Goal: Task Accomplishment & Management: Complete application form

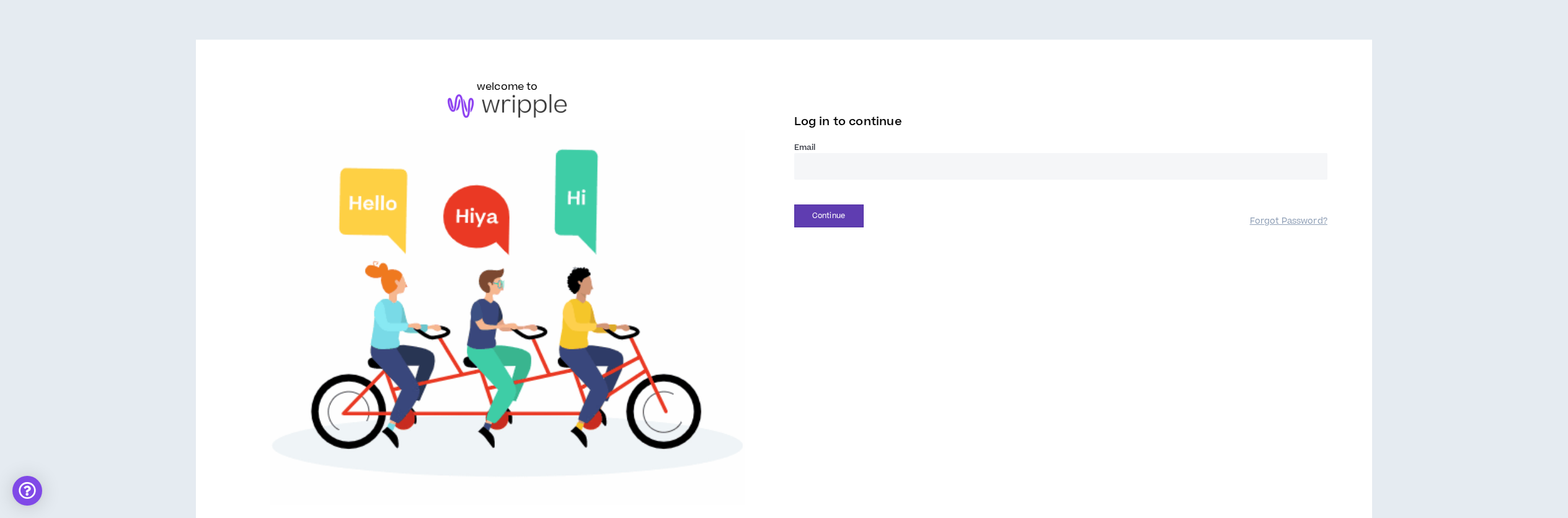
click at [853, 162] on input "email" at bounding box center [1061, 166] width 533 height 27
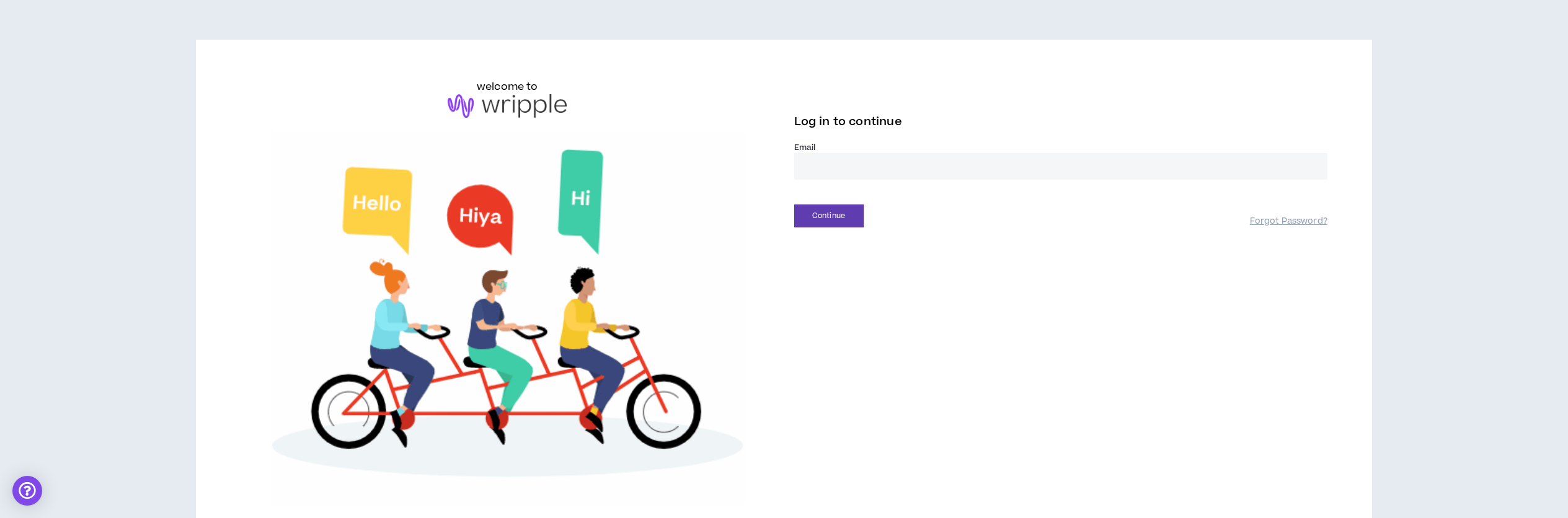
type input "**********"
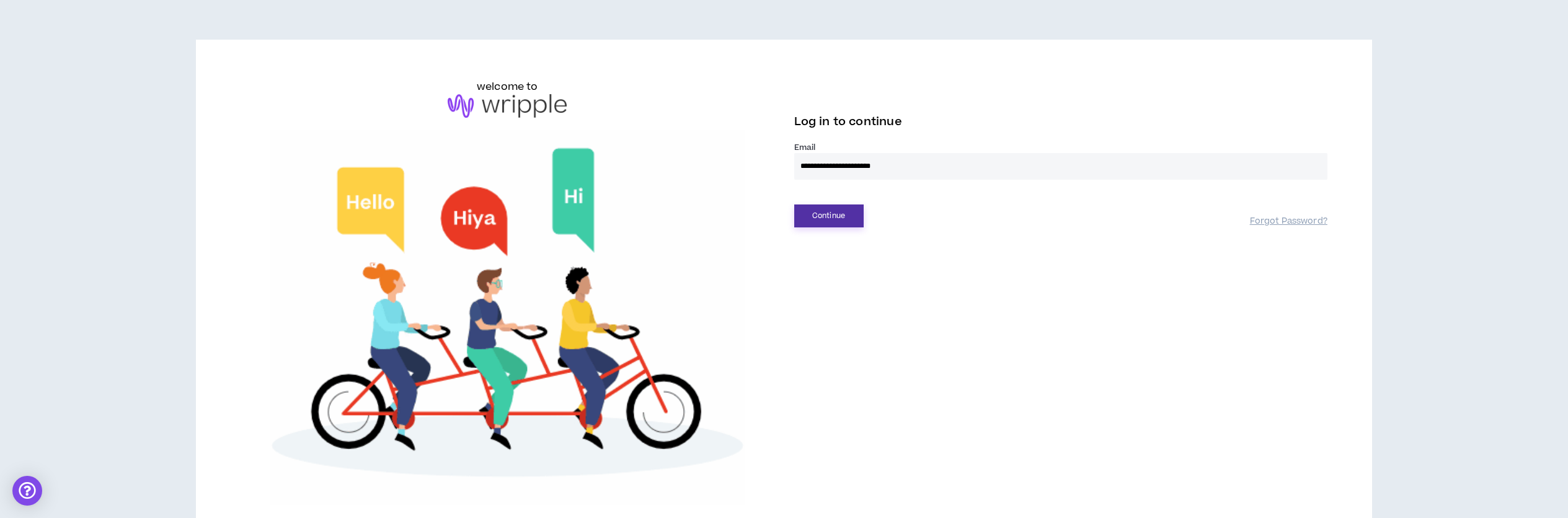
click at [832, 215] on button "Continue" at bounding box center [829, 216] width 69 height 23
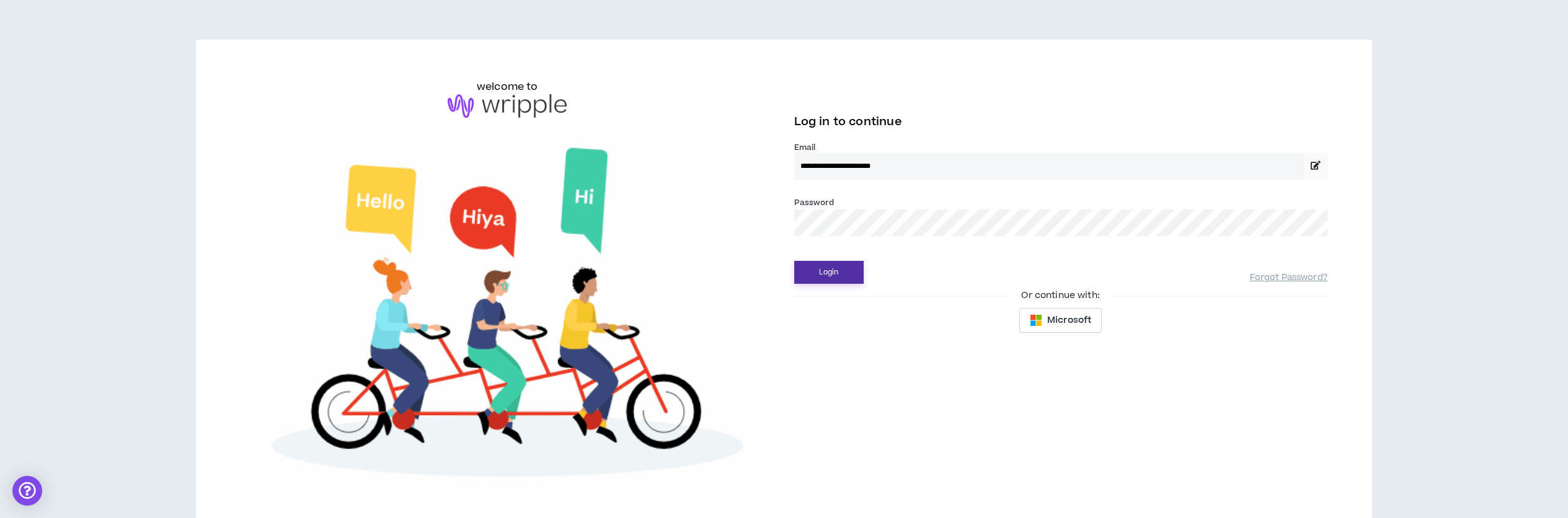
click at [822, 269] on button "Login" at bounding box center [829, 272] width 69 height 23
click at [822, 272] on button "Login" at bounding box center [829, 272] width 69 height 23
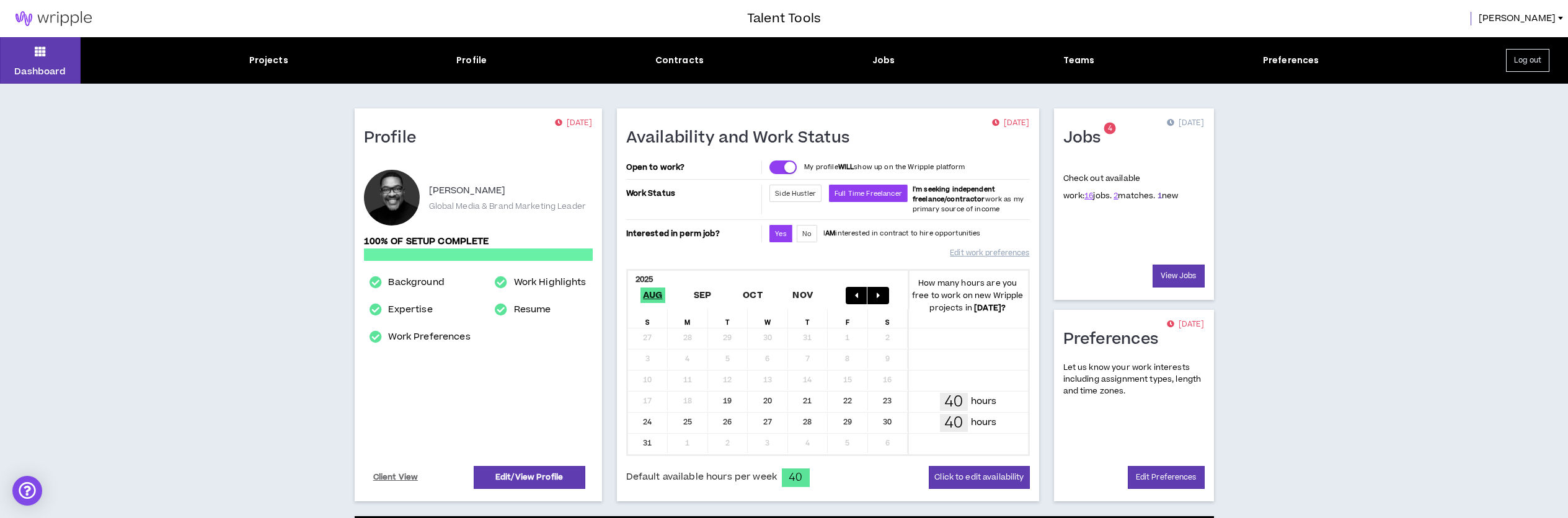
click at [934, 195] on link "1" at bounding box center [1159, 195] width 5 height 11
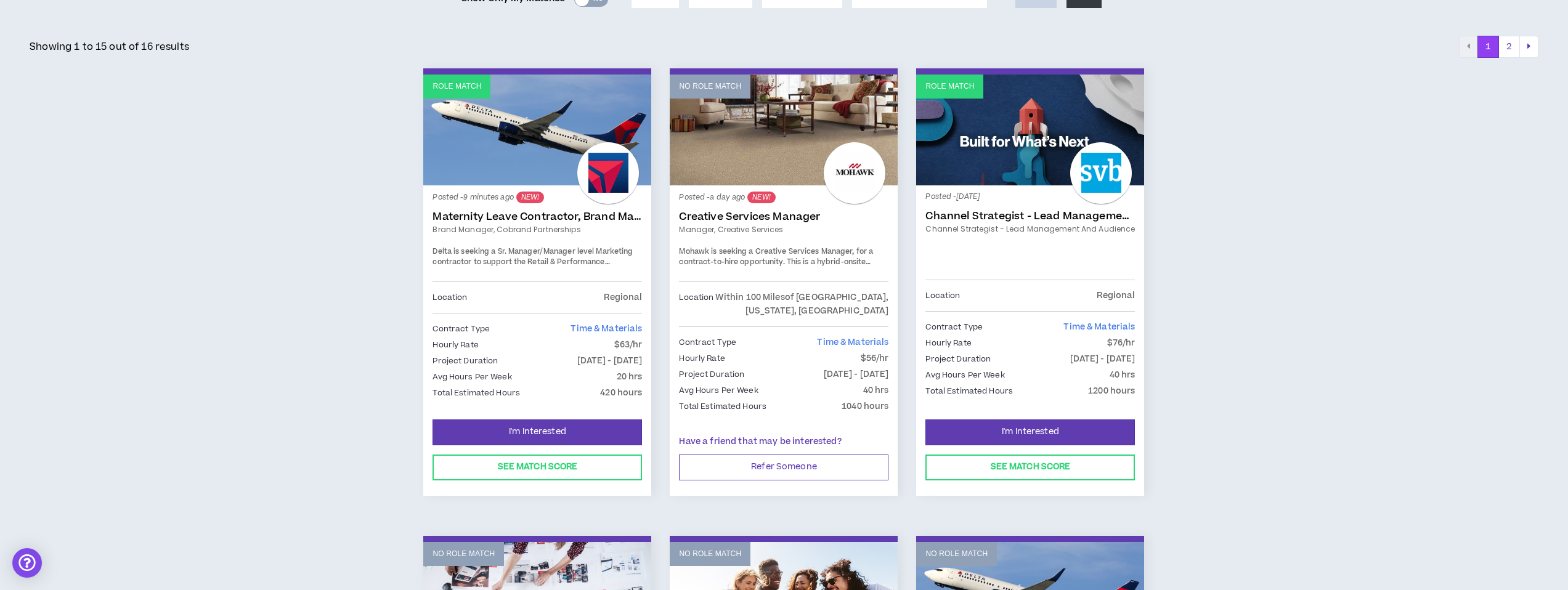
scroll to position [203, 0]
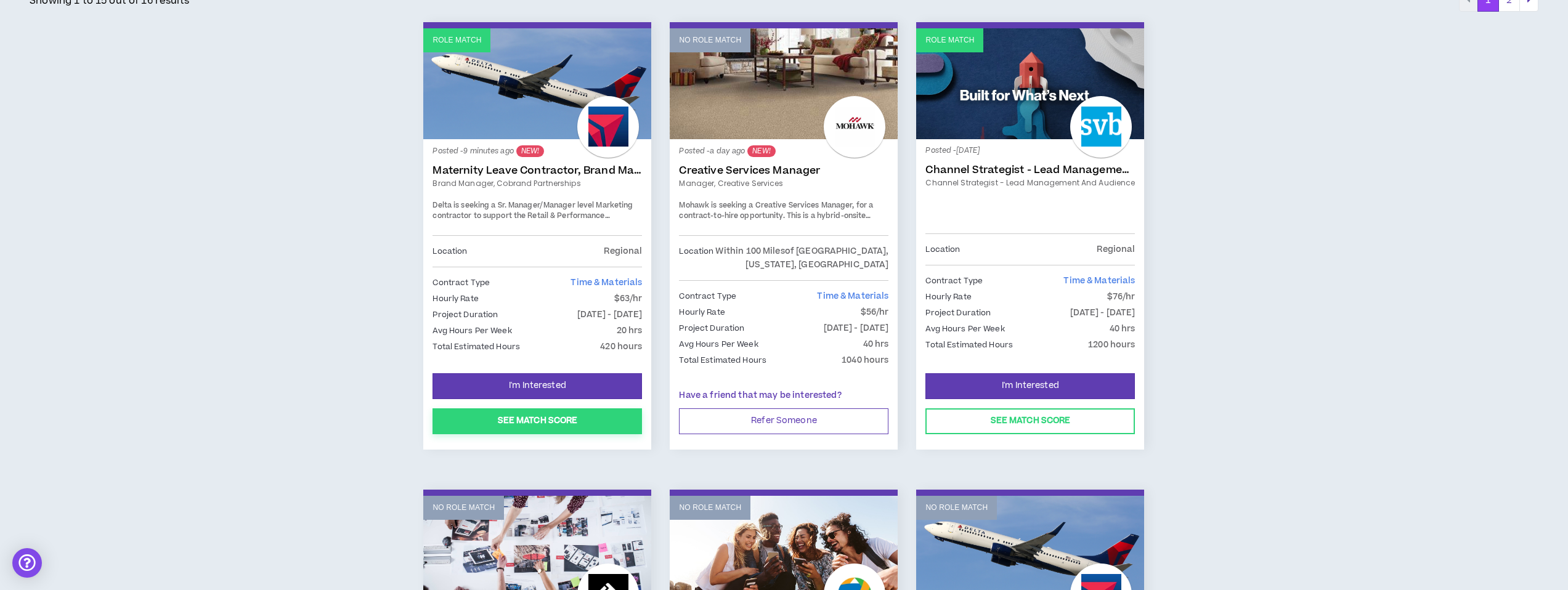
click at [535, 423] on button "See Match Score" at bounding box center [537, 421] width 209 height 26
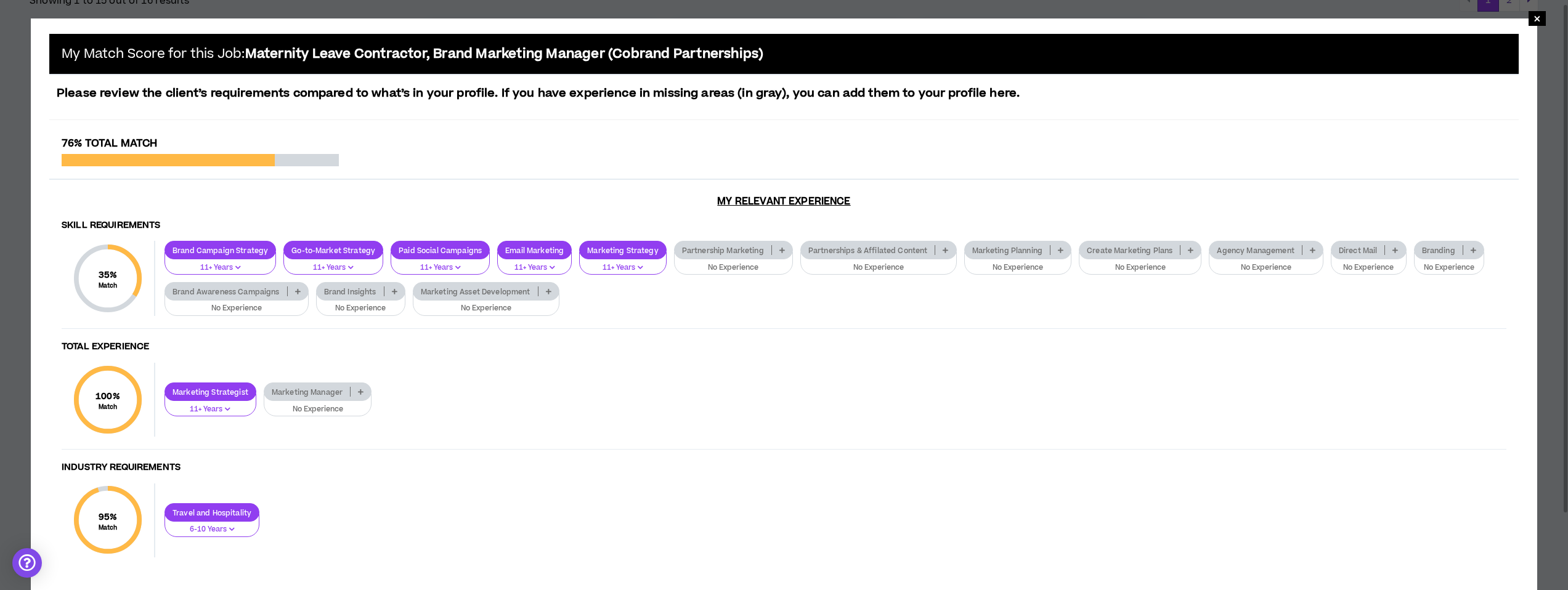
click at [780, 251] on icon at bounding box center [782, 250] width 5 height 6
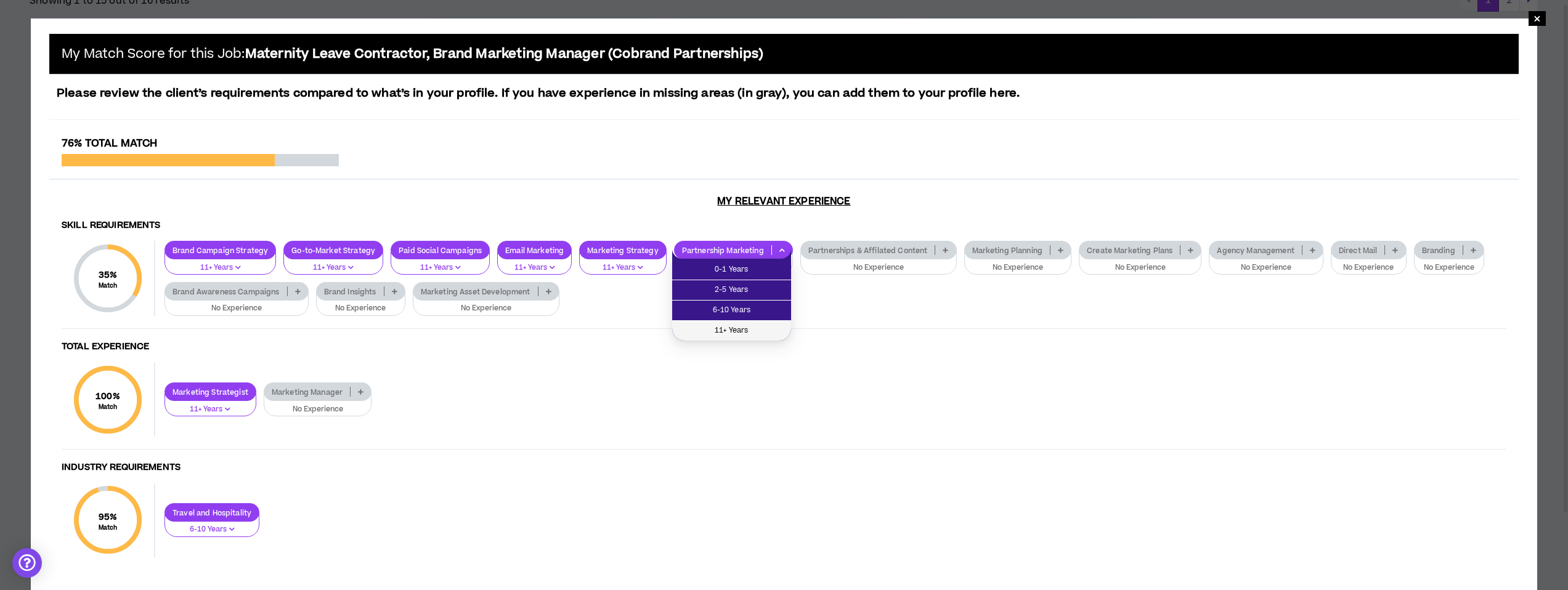
click at [757, 329] on span "11+ Years" at bounding box center [732, 331] width 104 height 14
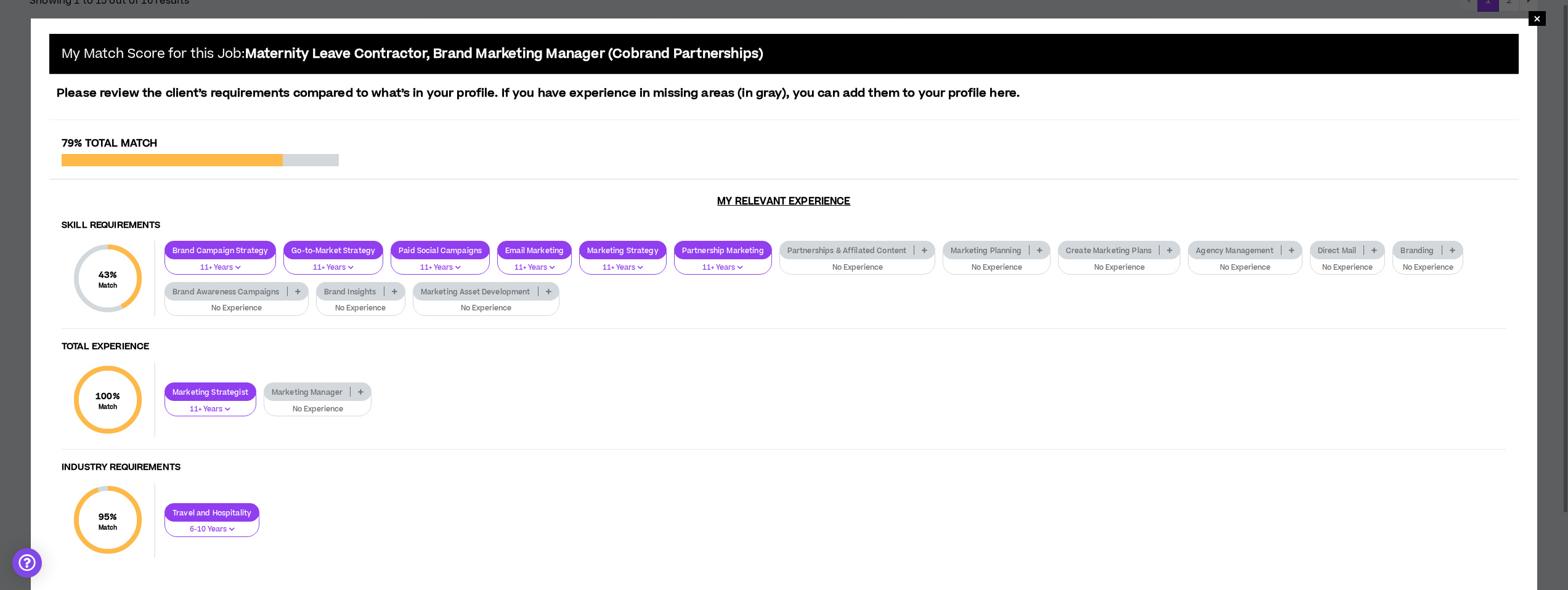
click at [924, 249] on icon at bounding box center [924, 250] width 5 height 6
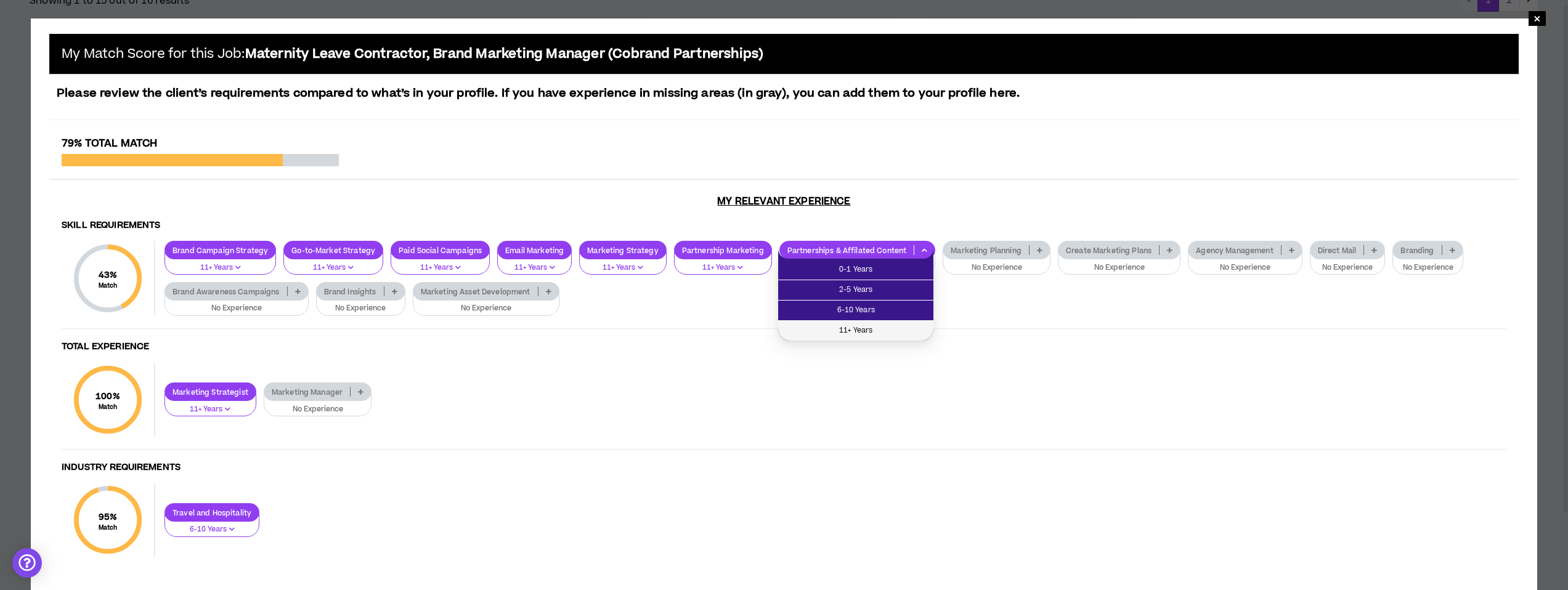
click at [887, 329] on span "11+ Years" at bounding box center [856, 331] width 141 height 14
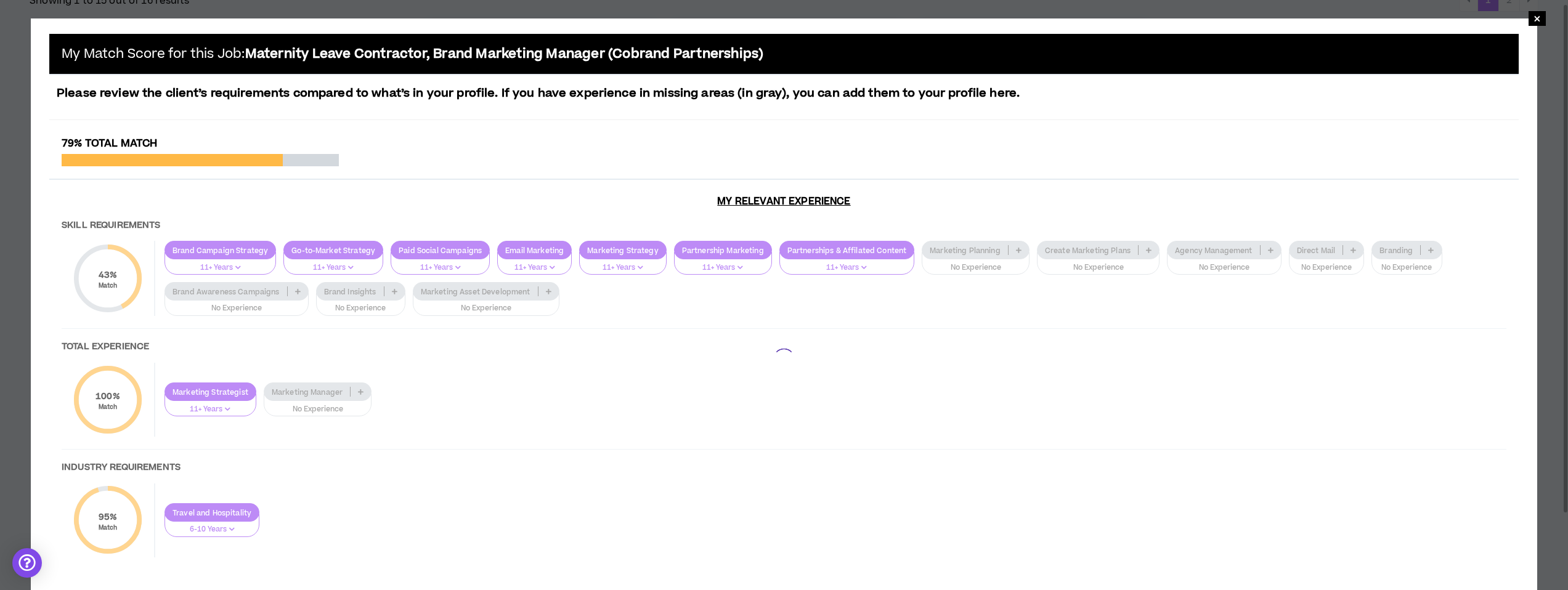
click at [928, 248] on div at bounding box center [784, 360] width 1470 height 444
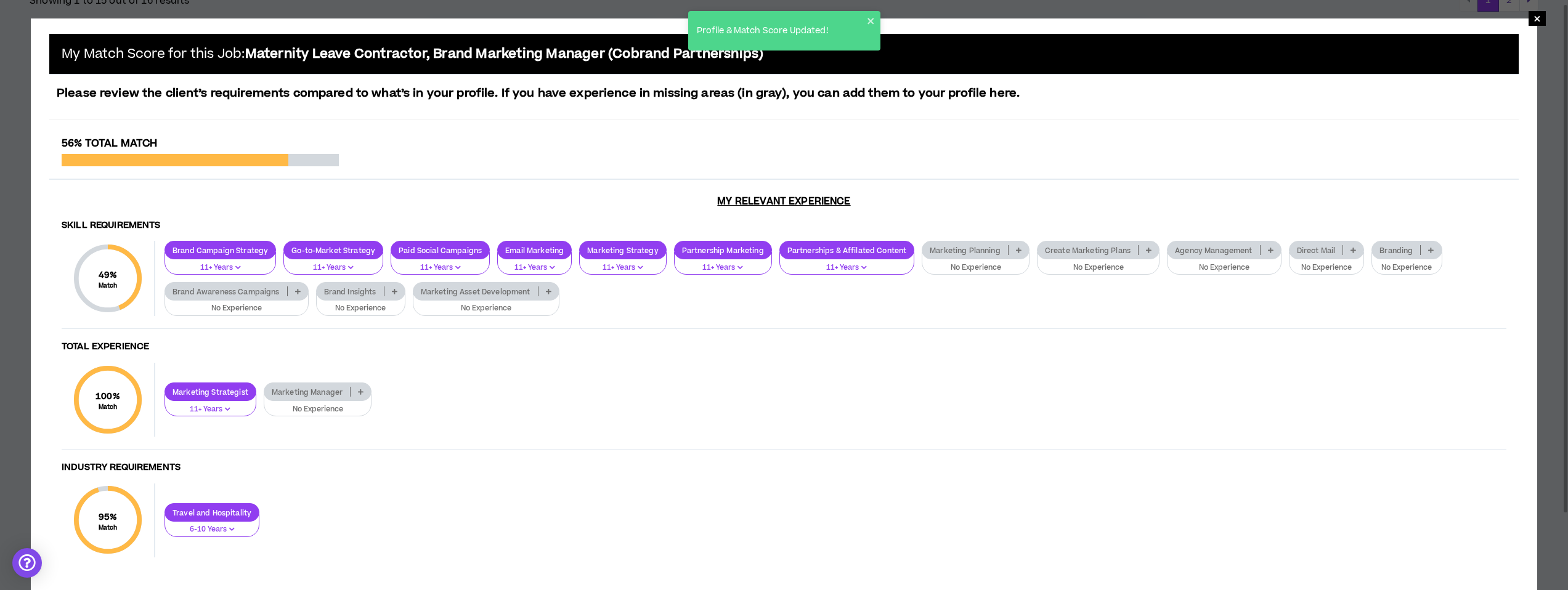
click at [928, 248] on icon at bounding box center [1018, 250] width 5 height 6
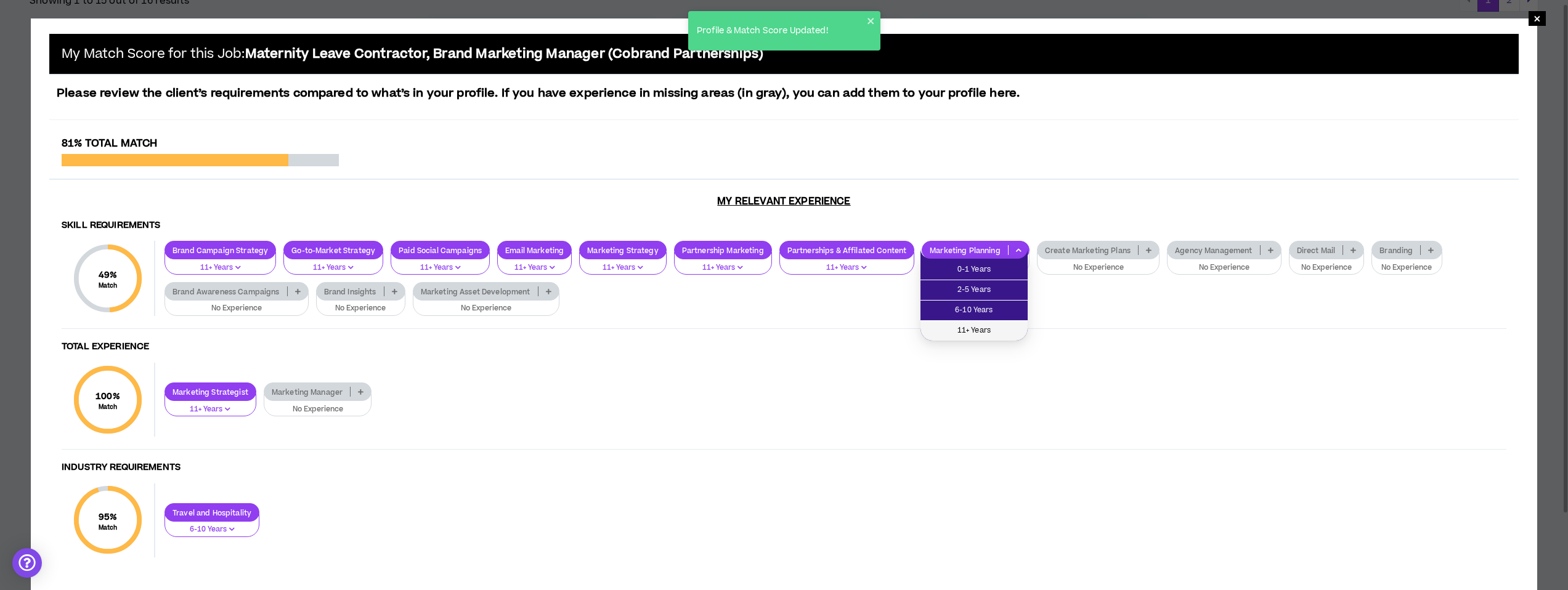
click at [928, 331] on span "11+ Years" at bounding box center [974, 331] width 92 height 14
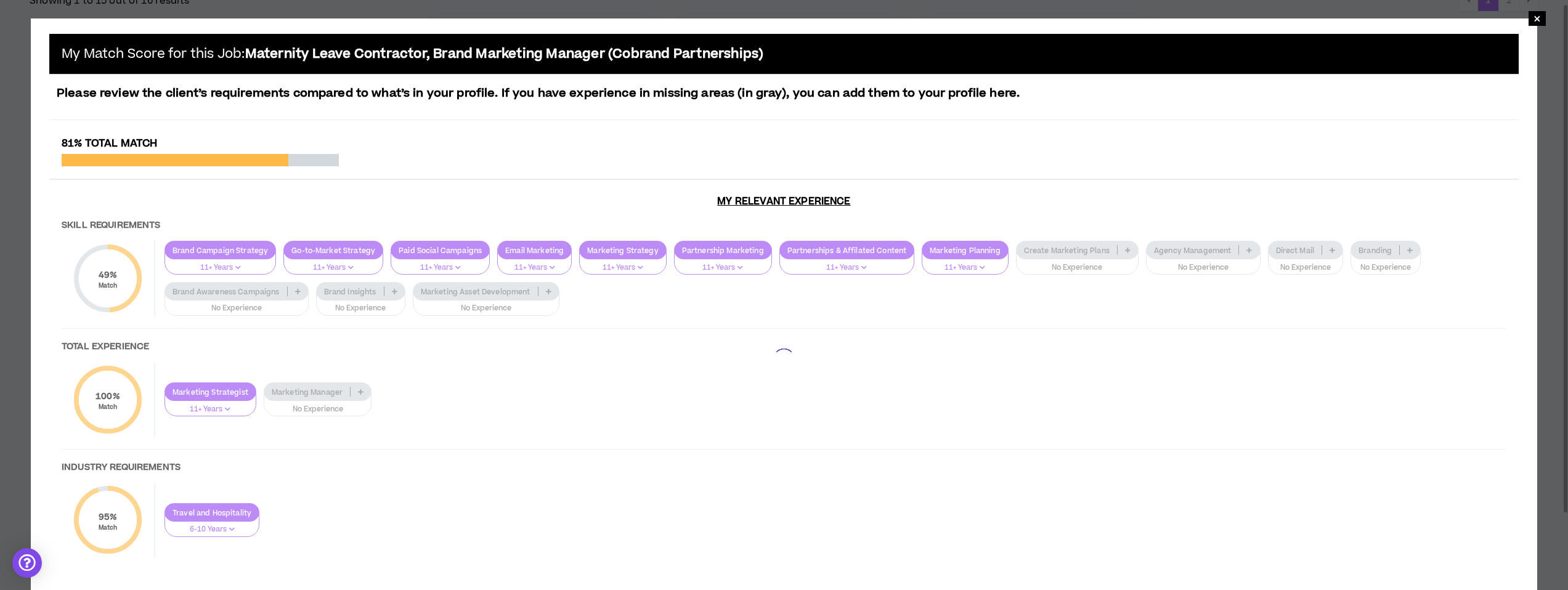
click at [928, 247] on div at bounding box center [784, 360] width 1470 height 444
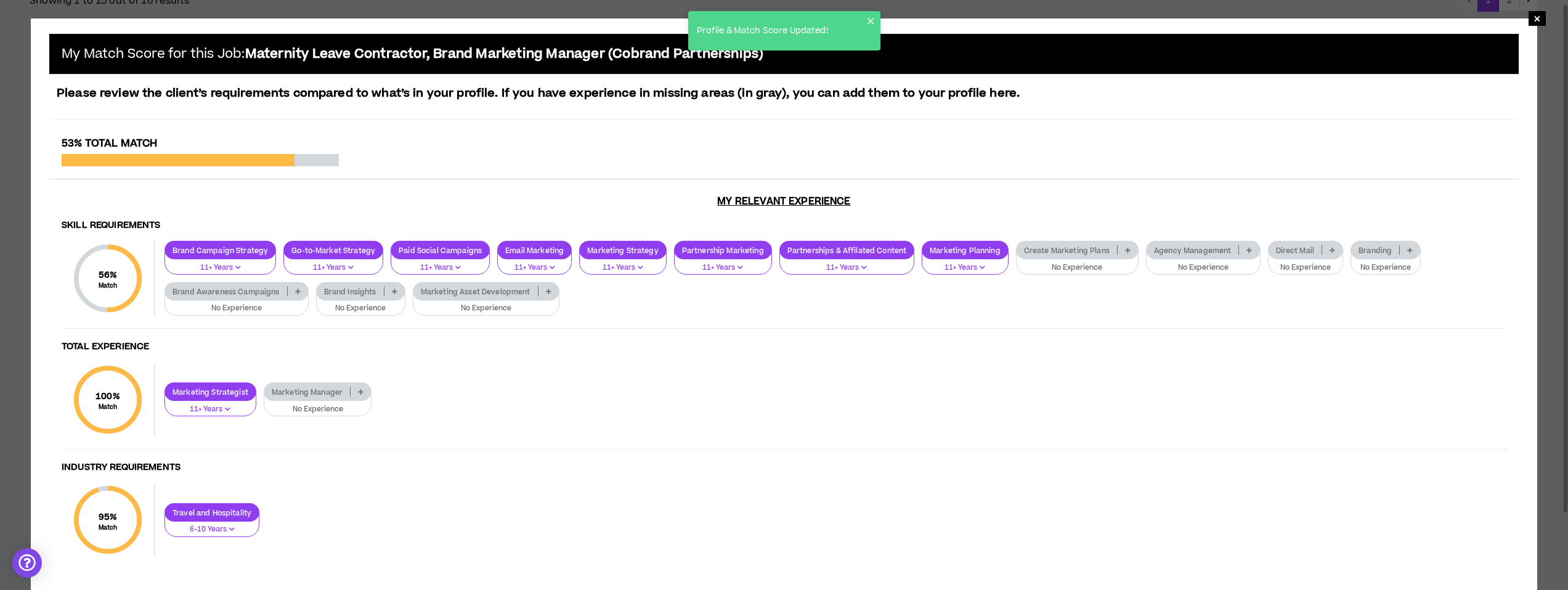
click at [928, 247] on icon at bounding box center [1127, 250] width 5 height 6
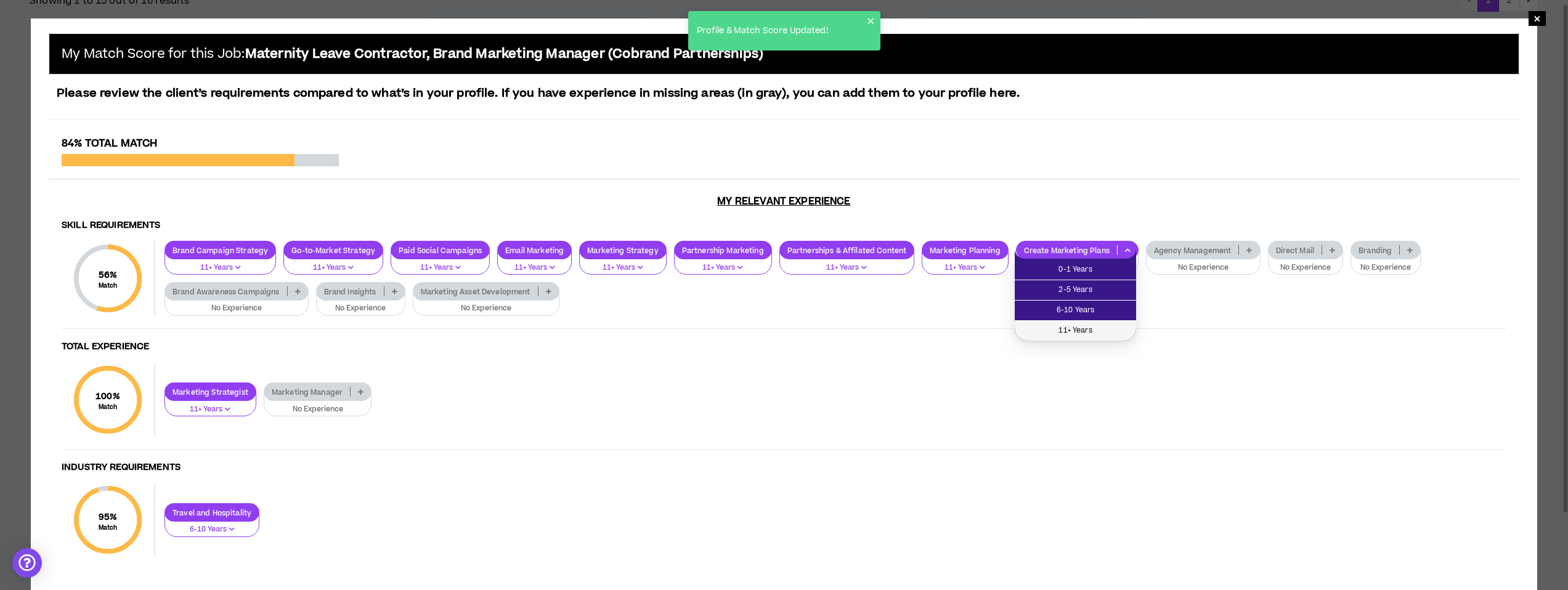
click at [928, 331] on span "11+ Years" at bounding box center [1075, 331] width 107 height 14
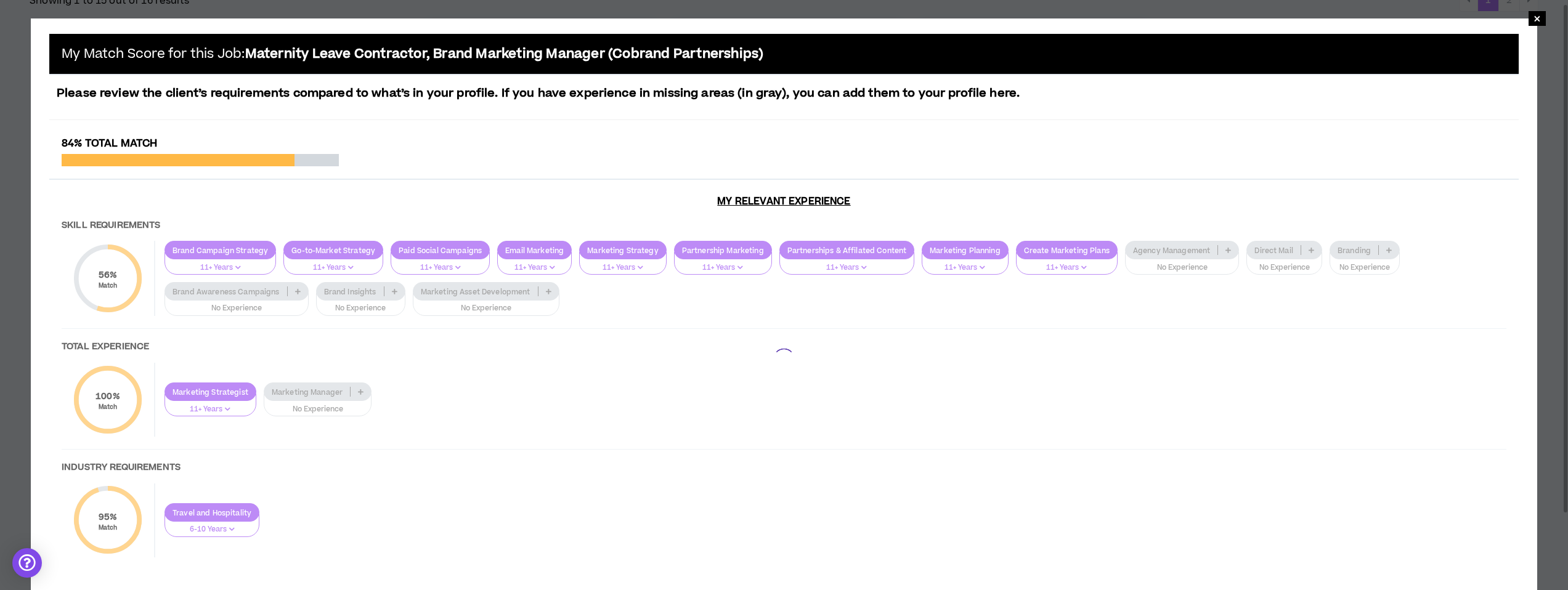
click at [928, 249] on div at bounding box center [784, 360] width 1470 height 444
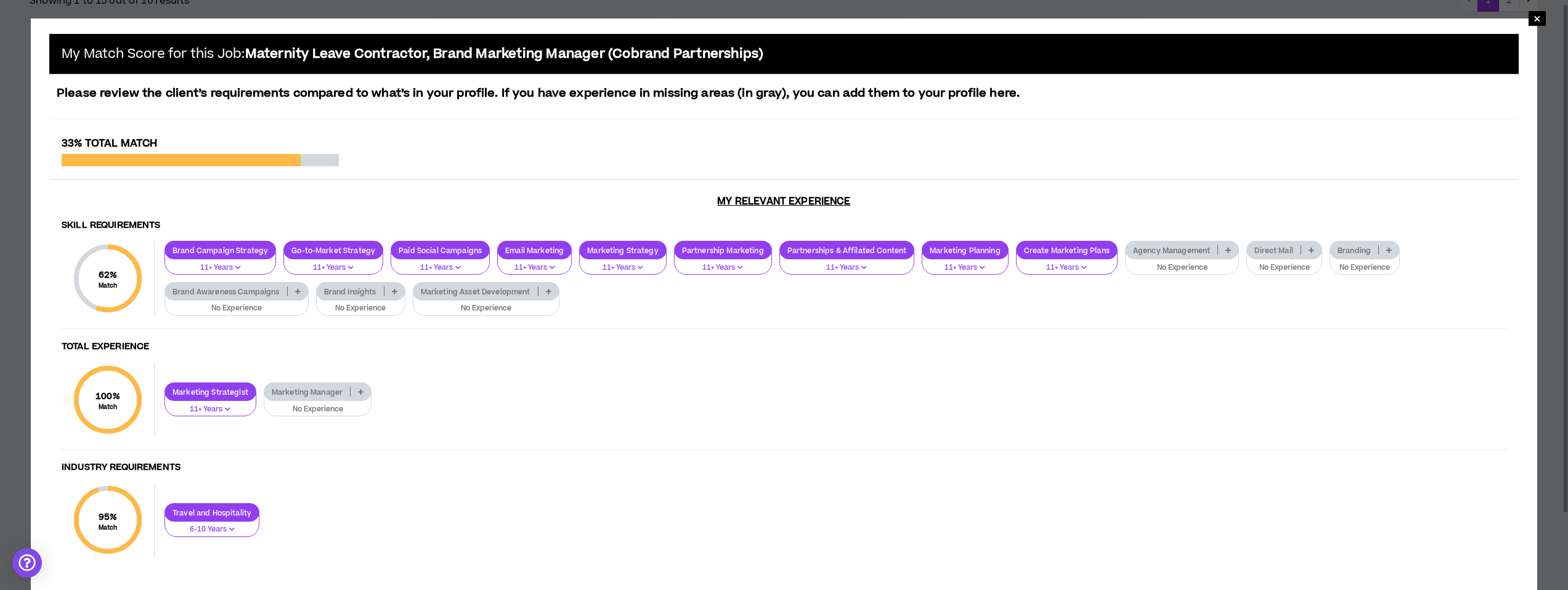
click at [928, 249] on icon at bounding box center [1228, 250] width 5 height 6
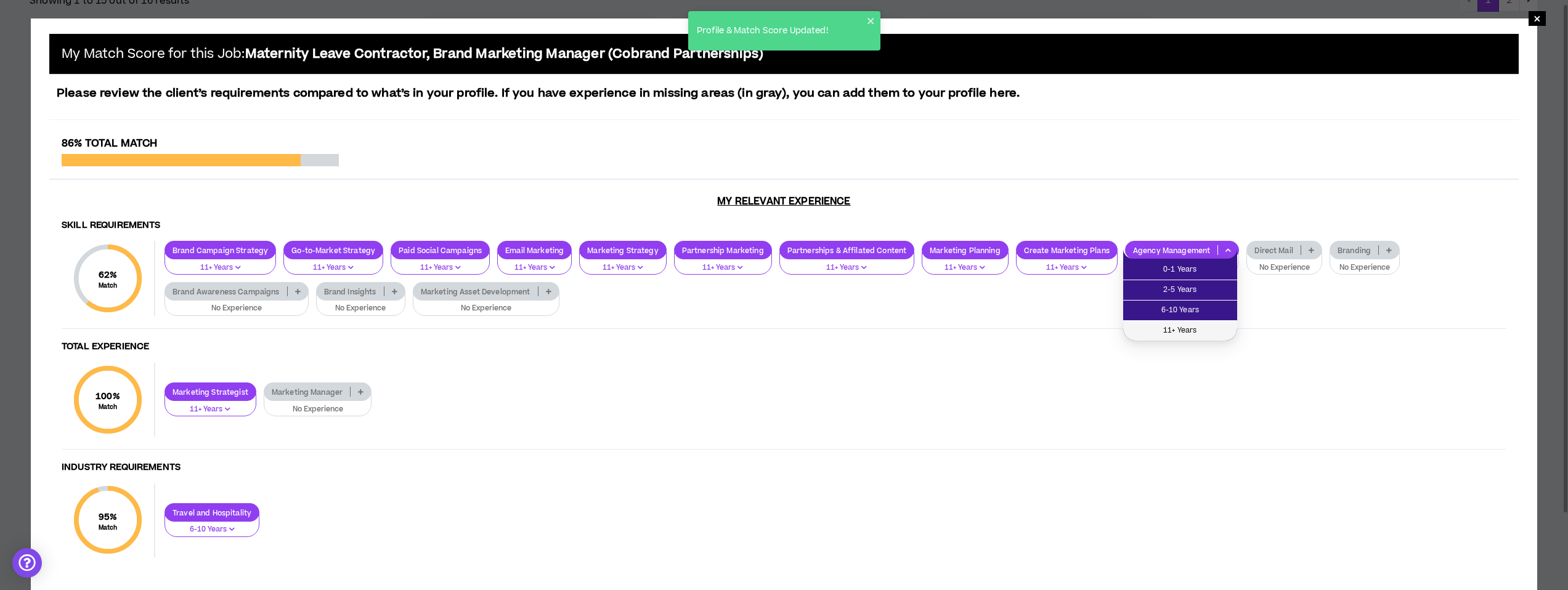
click at [928, 332] on span "11+ Years" at bounding box center [1179, 331] width 99 height 14
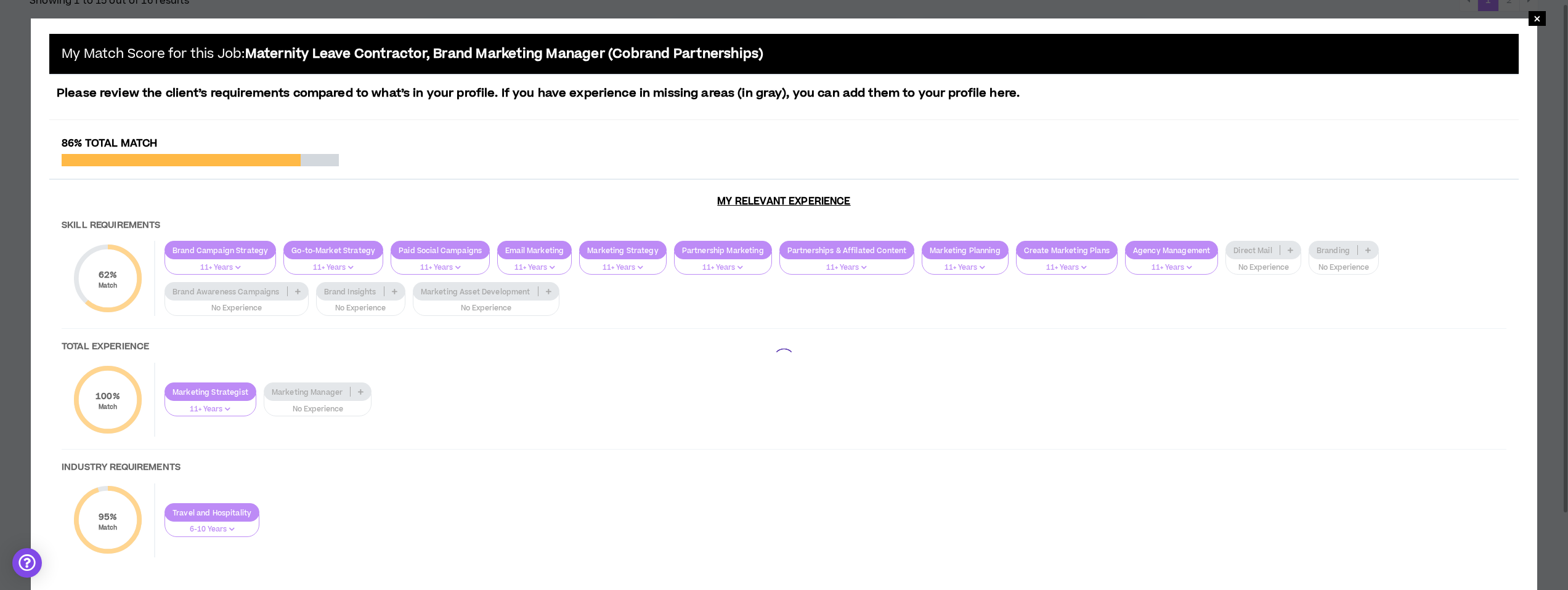
click at [928, 246] on div at bounding box center [784, 360] width 1470 height 444
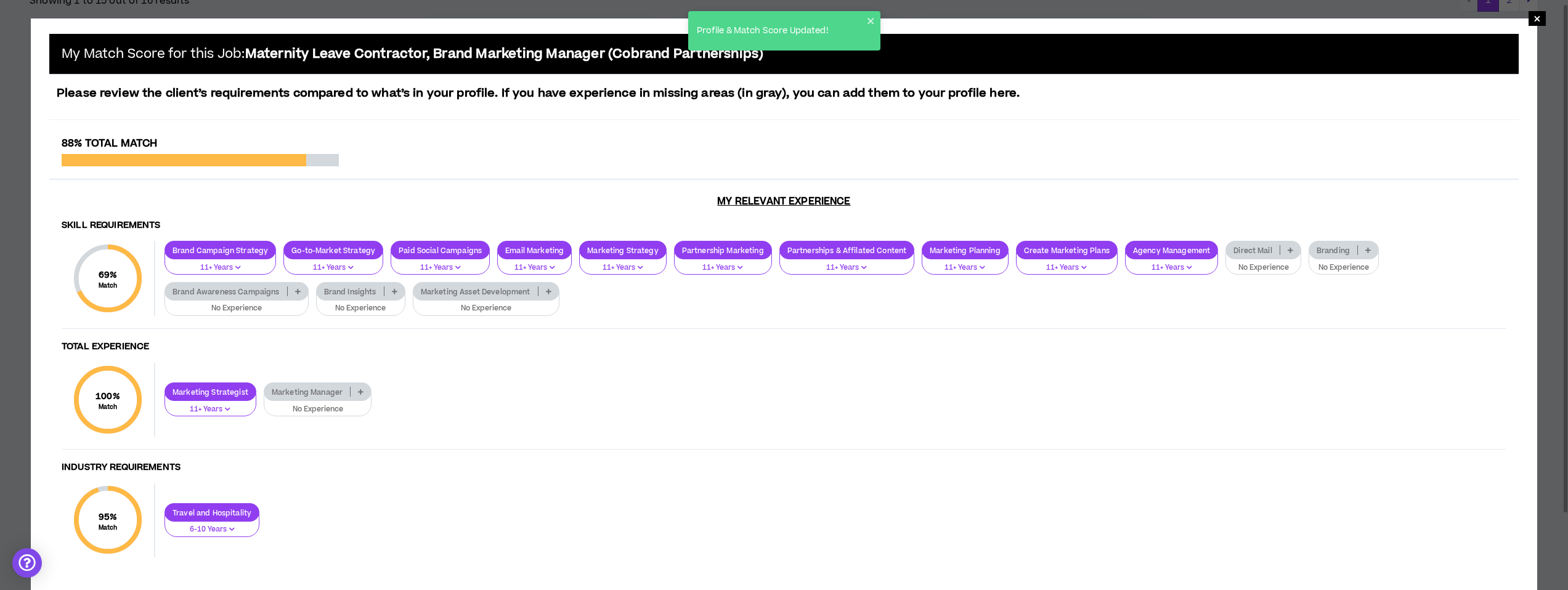
click at [928, 247] on icon at bounding box center [1290, 250] width 5 height 6
click at [928, 286] on span "2-5 Years" at bounding box center [1262, 290] width 60 height 14
click at [928, 248] on icon at bounding box center [1349, 250] width 5 height 6
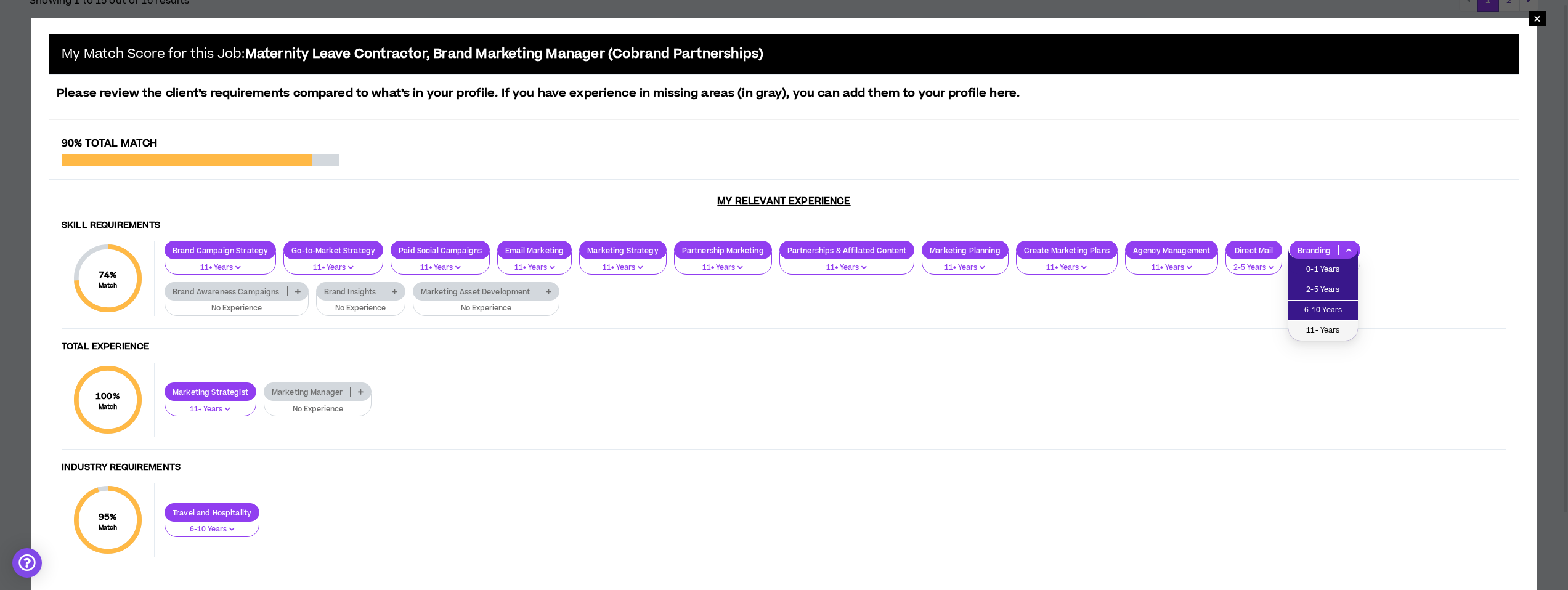
click at [928, 329] on span "11+ Years" at bounding box center [1323, 331] width 55 height 14
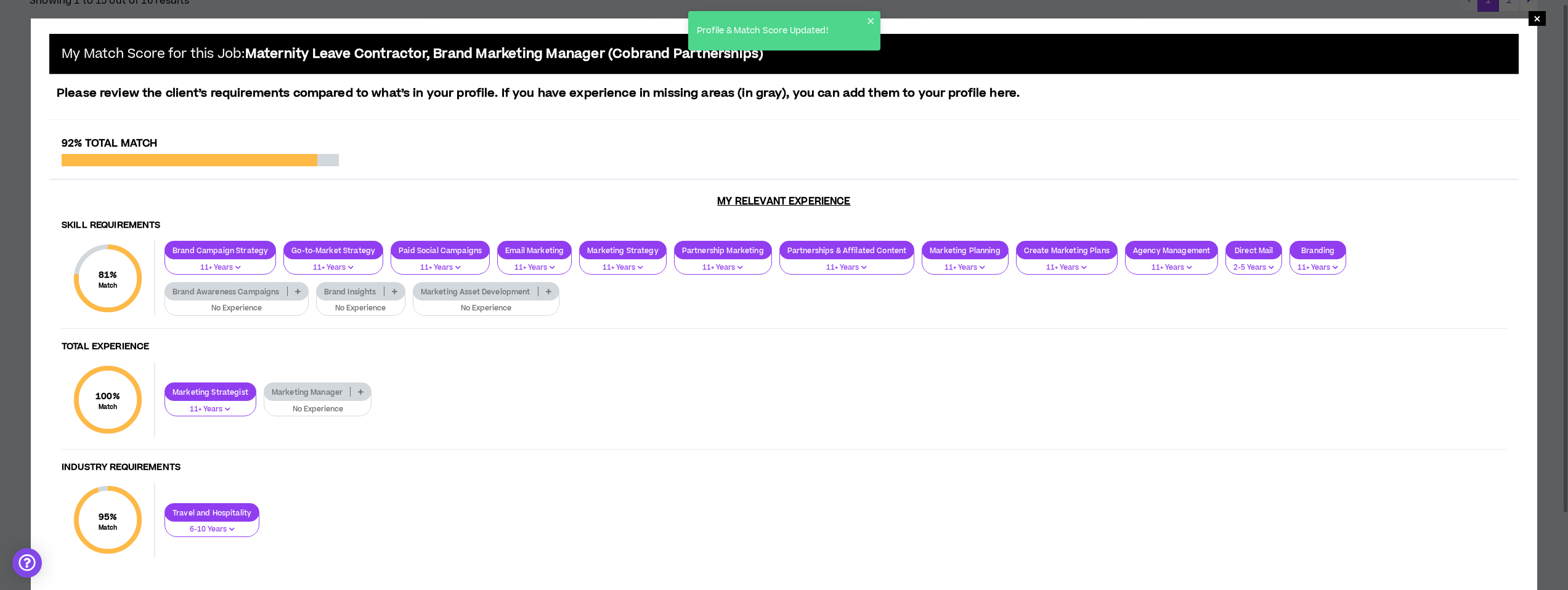
click at [301, 288] on icon at bounding box center [297, 291] width 5 height 6
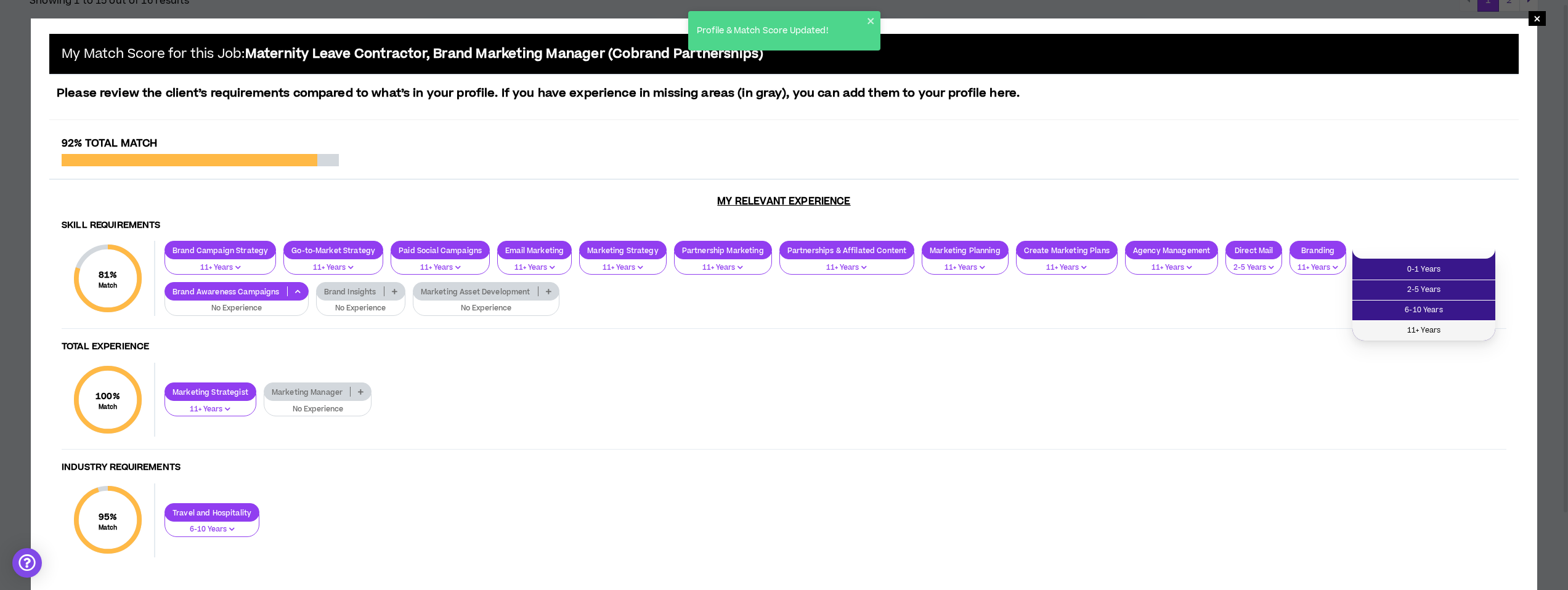
click at [928, 332] on span "11+ Years" at bounding box center [1423, 331] width 128 height 14
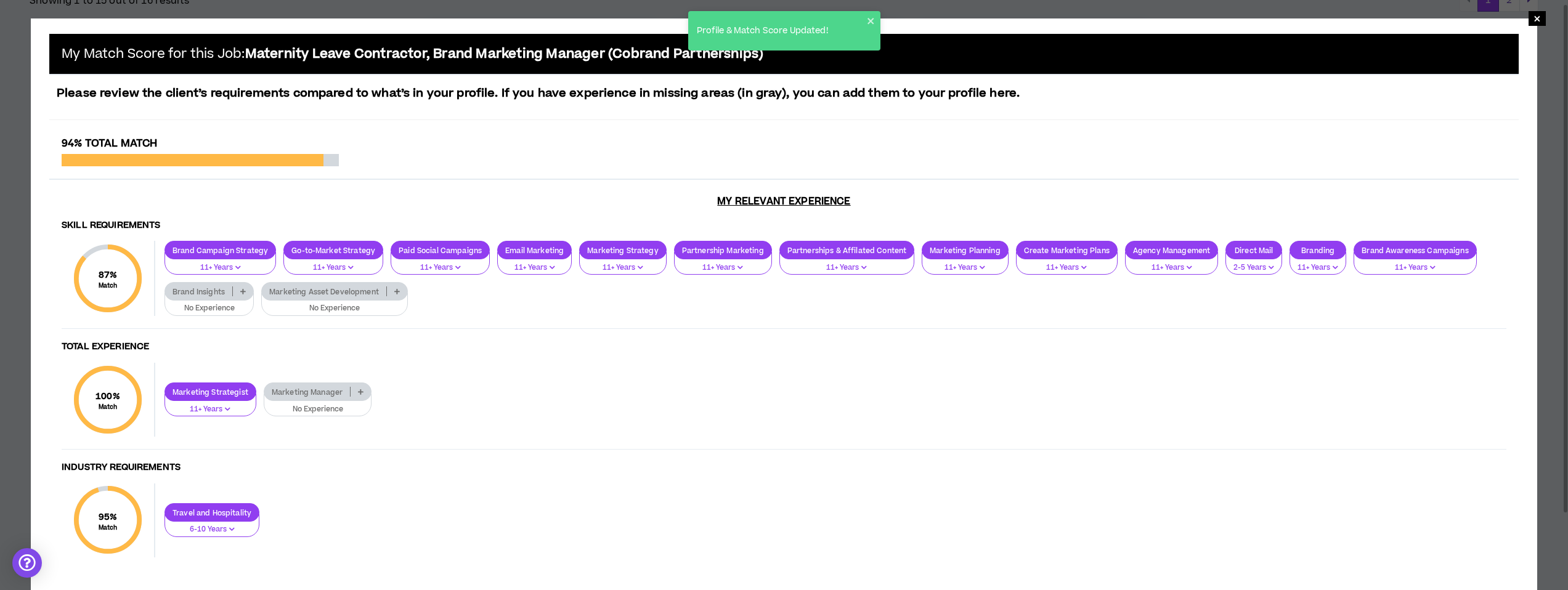
click at [243, 289] on icon at bounding box center [243, 291] width 5 height 6
click at [229, 371] on span "11+ Years" at bounding box center [209, 372] width 74 height 14
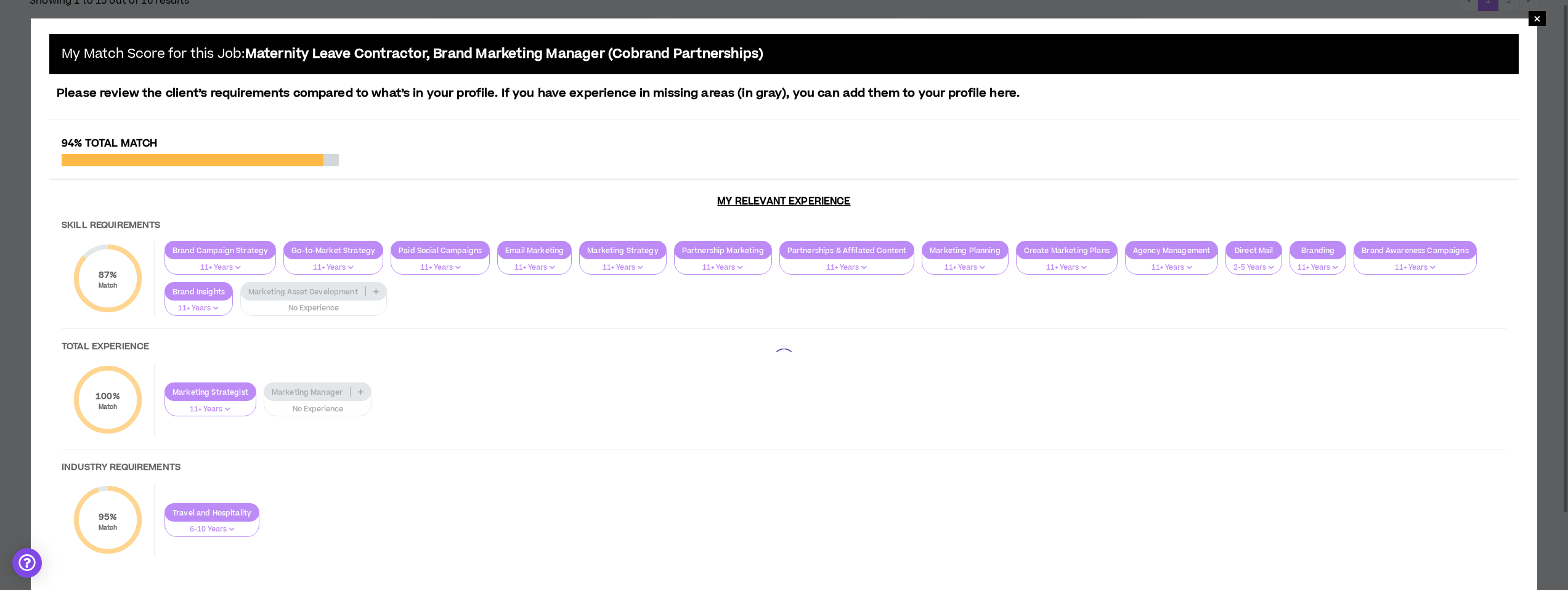
click at [379, 291] on div at bounding box center [784, 360] width 1470 height 444
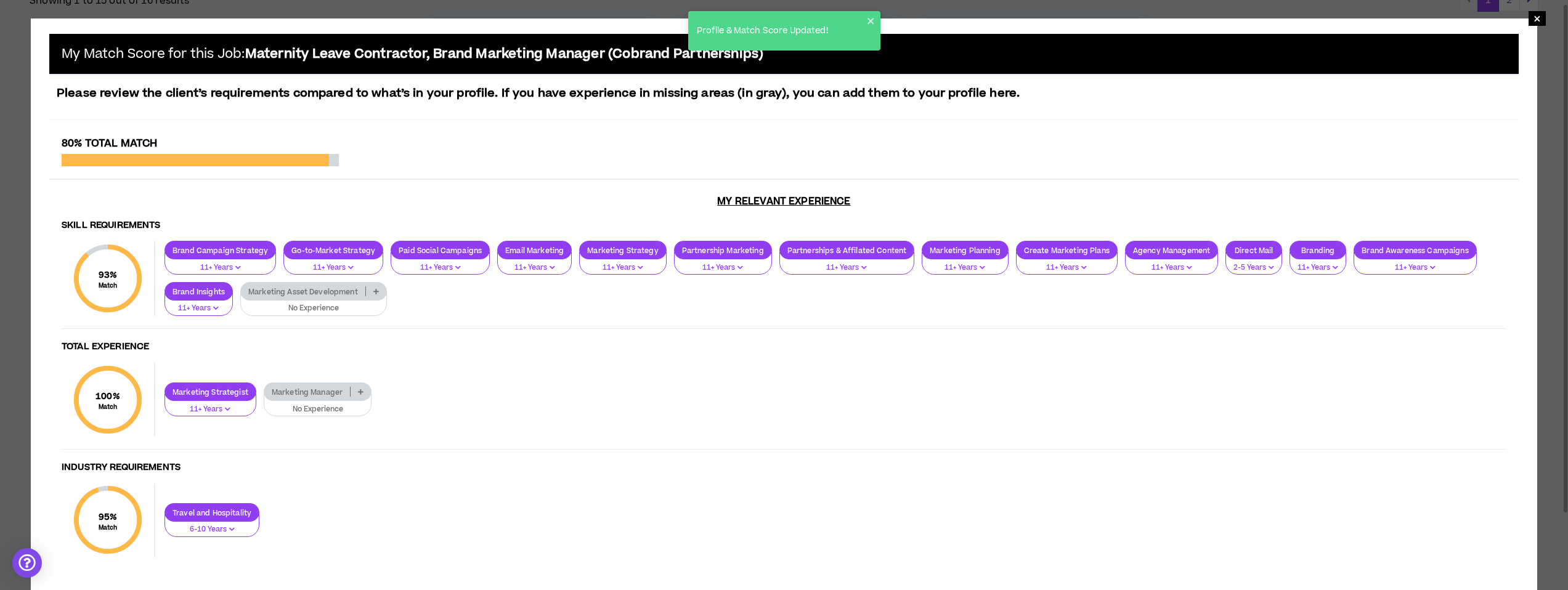
click at [378, 292] on icon at bounding box center [376, 291] width 5 height 6
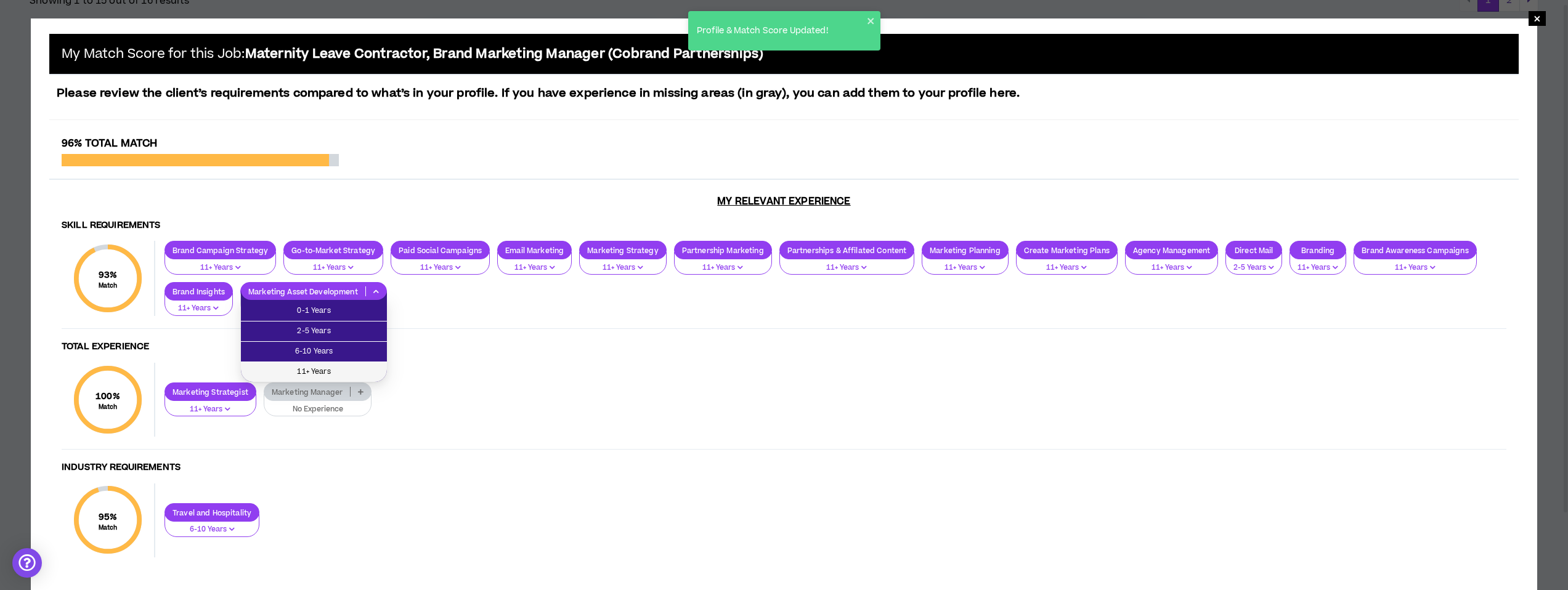
click at [355, 369] on span "11+ Years" at bounding box center [314, 372] width 132 height 14
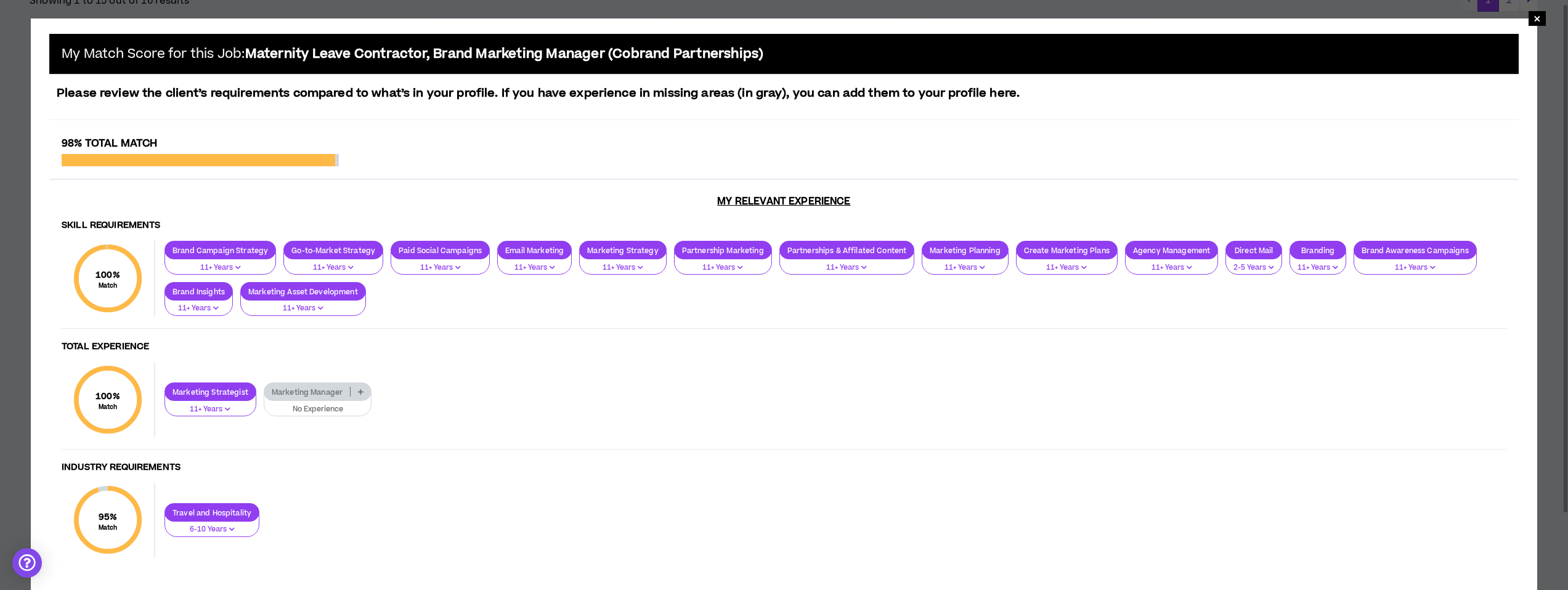
click at [363, 393] on icon at bounding box center [360, 391] width 5 height 6
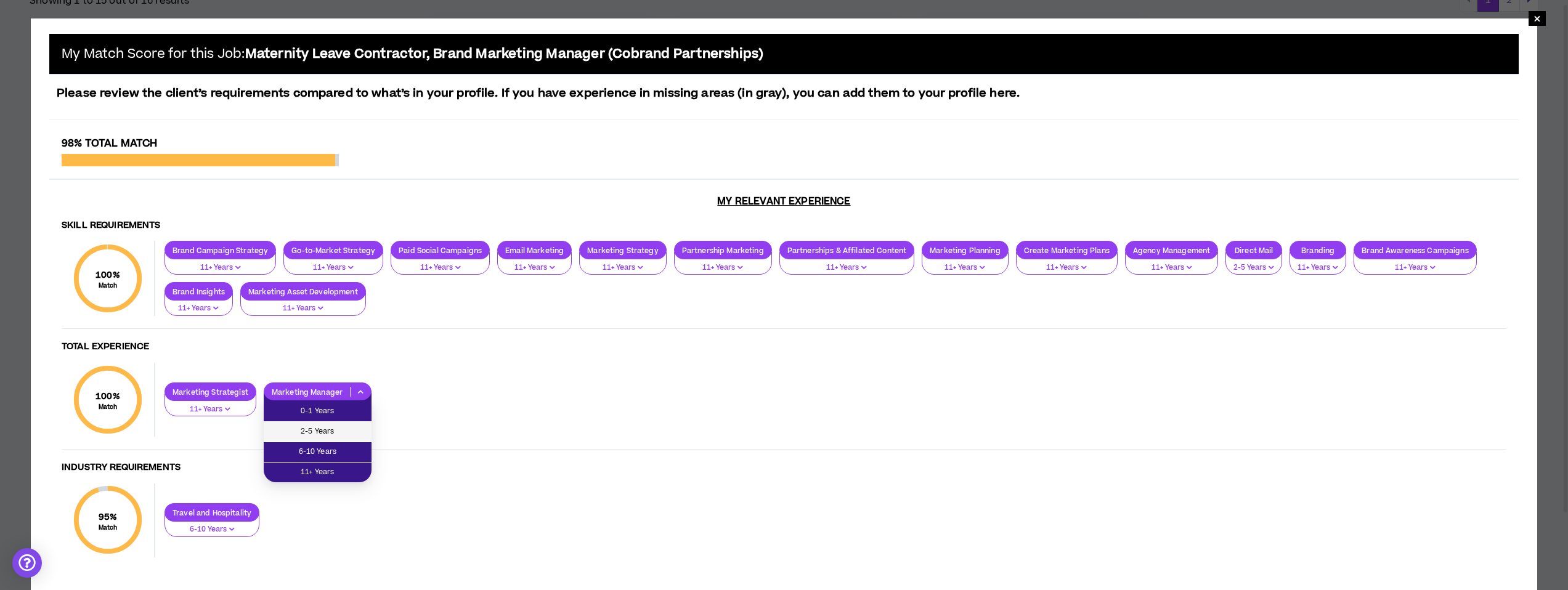
click at [347, 428] on span "2-5 Years" at bounding box center [318, 431] width 93 height 14
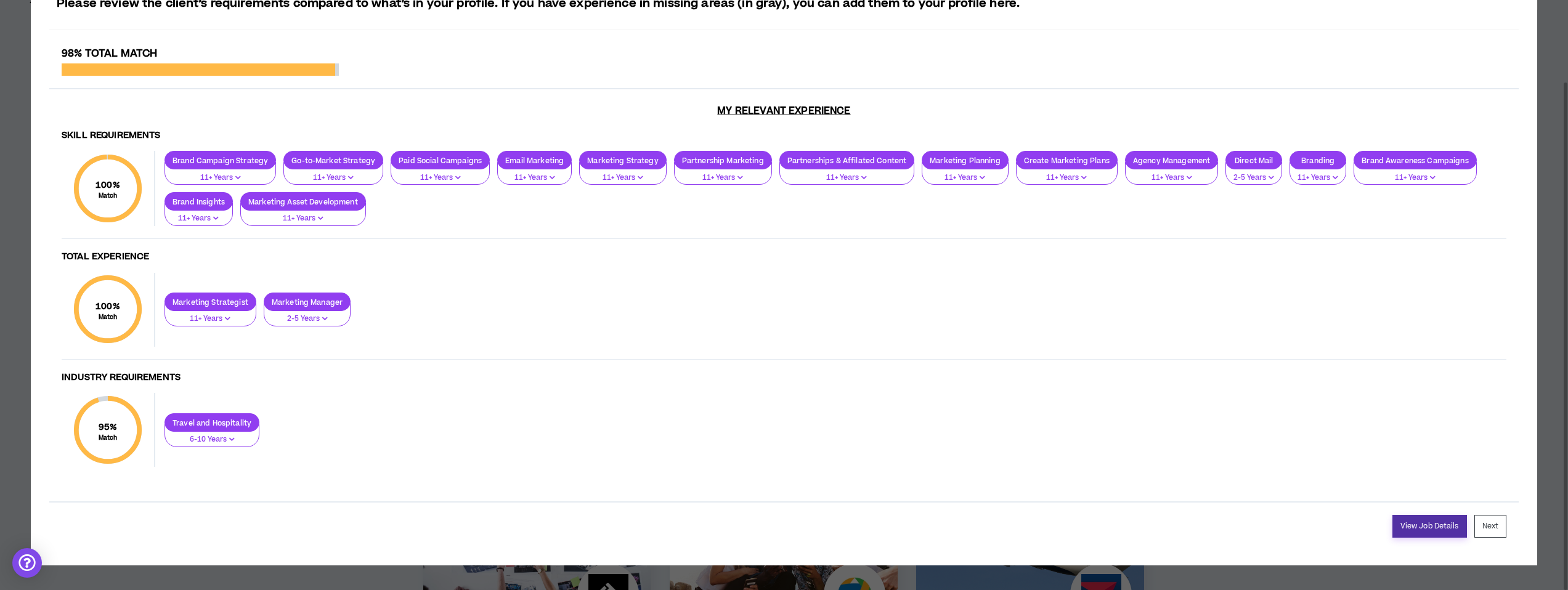
click at [928, 487] on link "View Job Details" at bounding box center [1430, 526] width 75 height 23
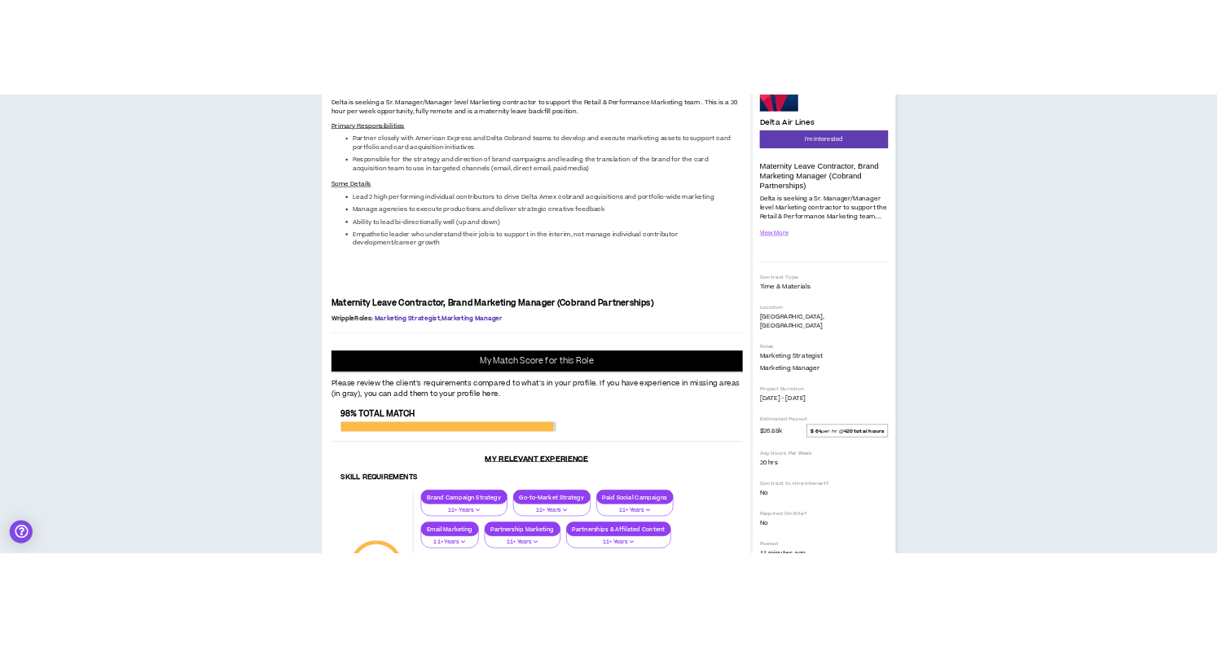
scroll to position [208, 0]
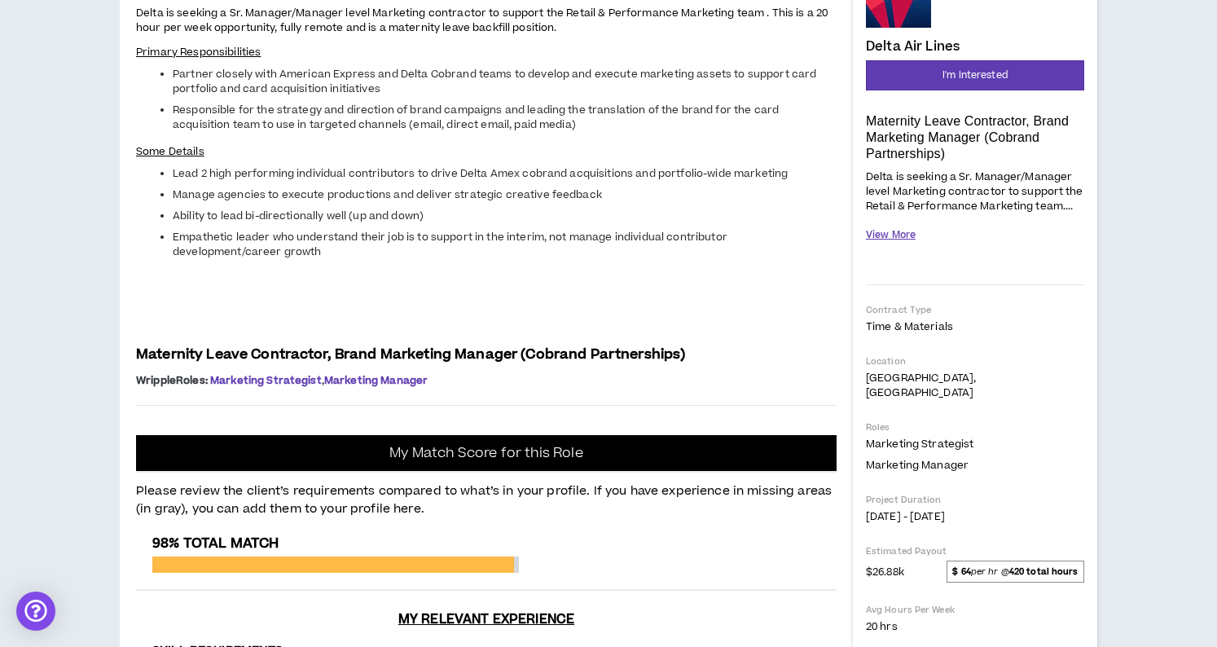
click at [900, 232] on button "View More" at bounding box center [891, 235] width 50 height 29
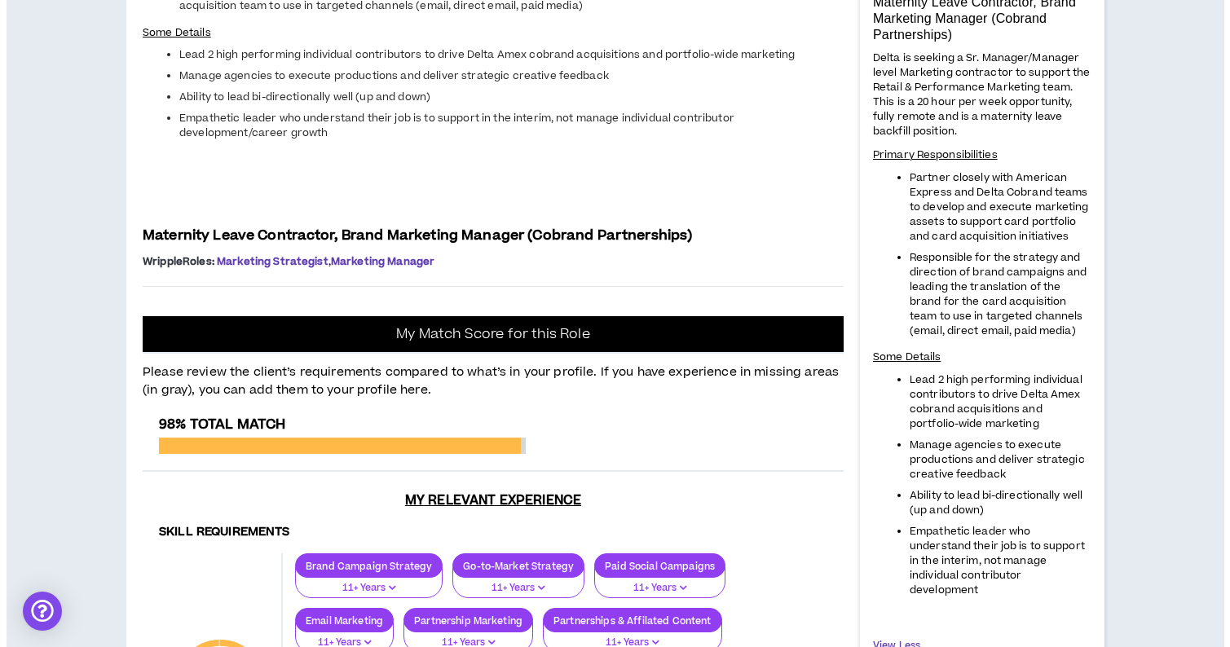
scroll to position [0, 0]
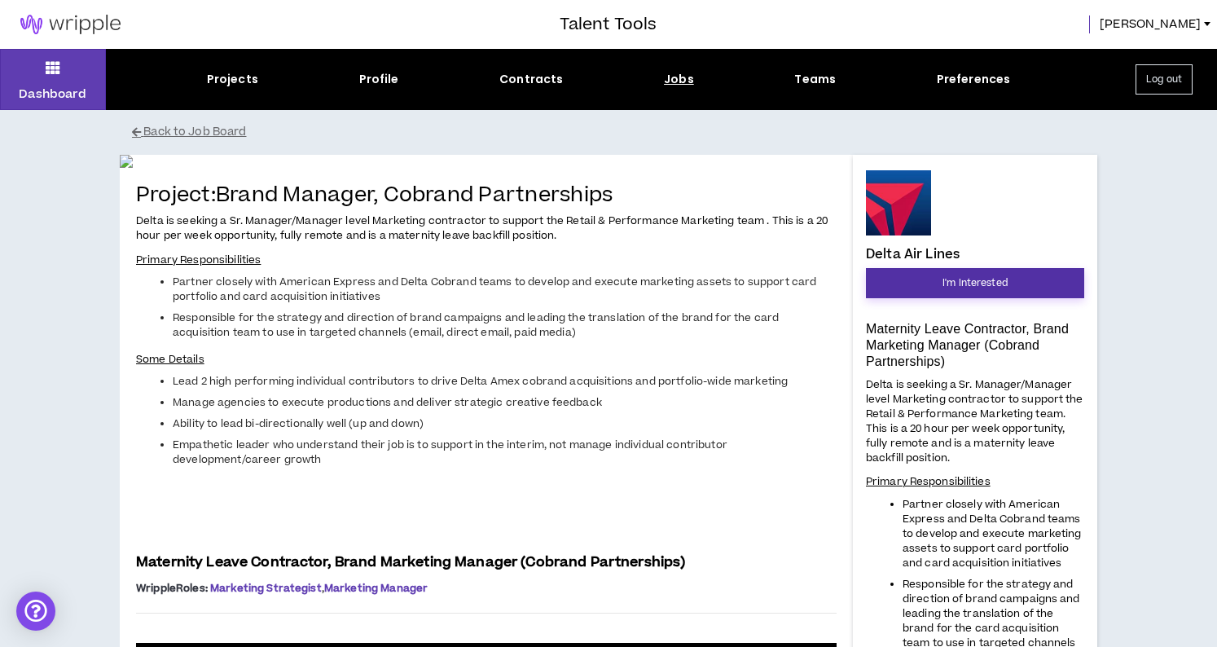
click at [975, 283] on span "I'm Interested" at bounding box center [975, 282] width 65 height 15
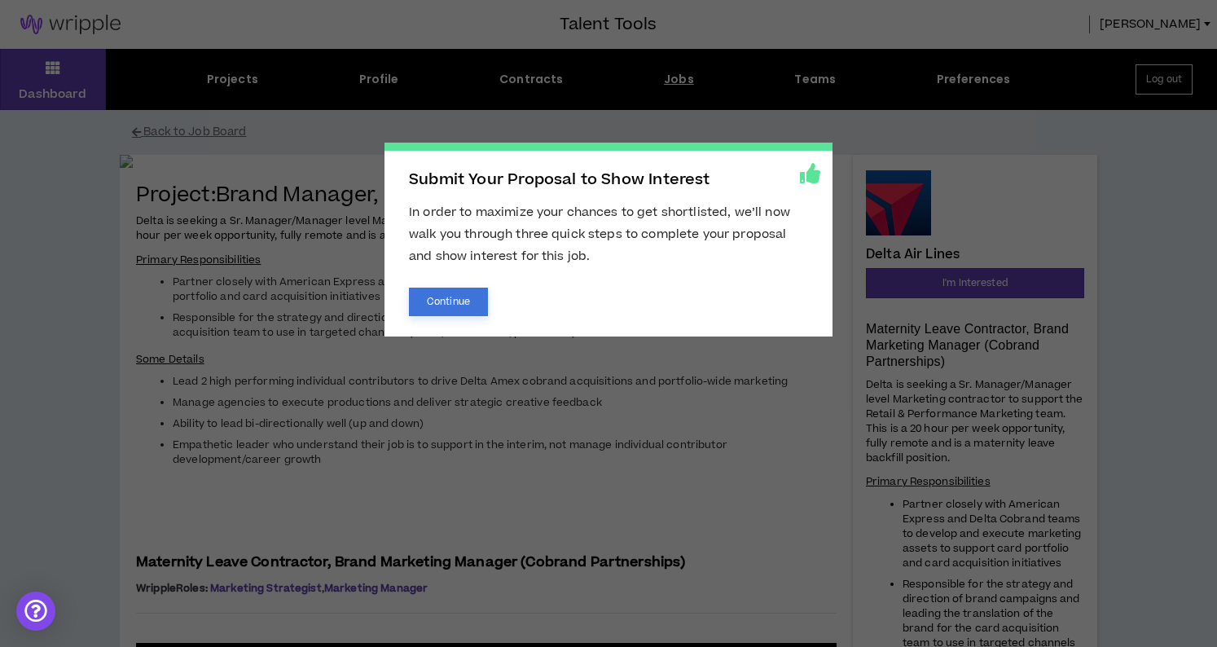
click at [446, 298] on button "Continue" at bounding box center [448, 302] width 79 height 29
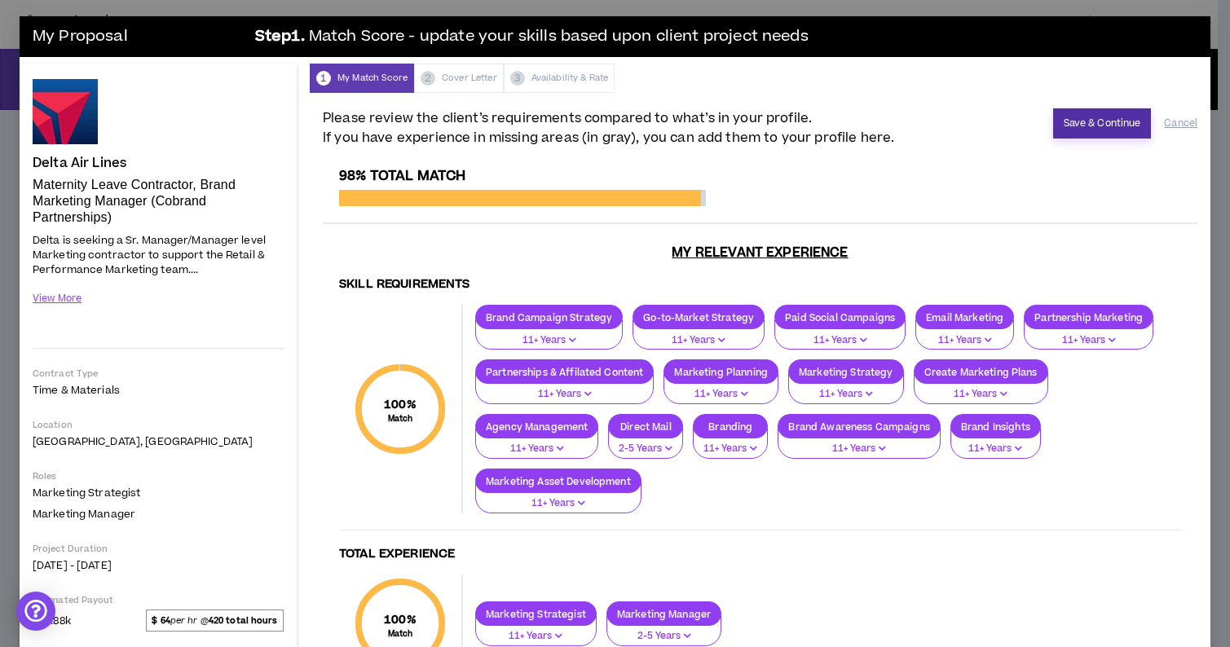
click at [1068, 124] on button "Save & Continue" at bounding box center [1102, 123] width 99 height 30
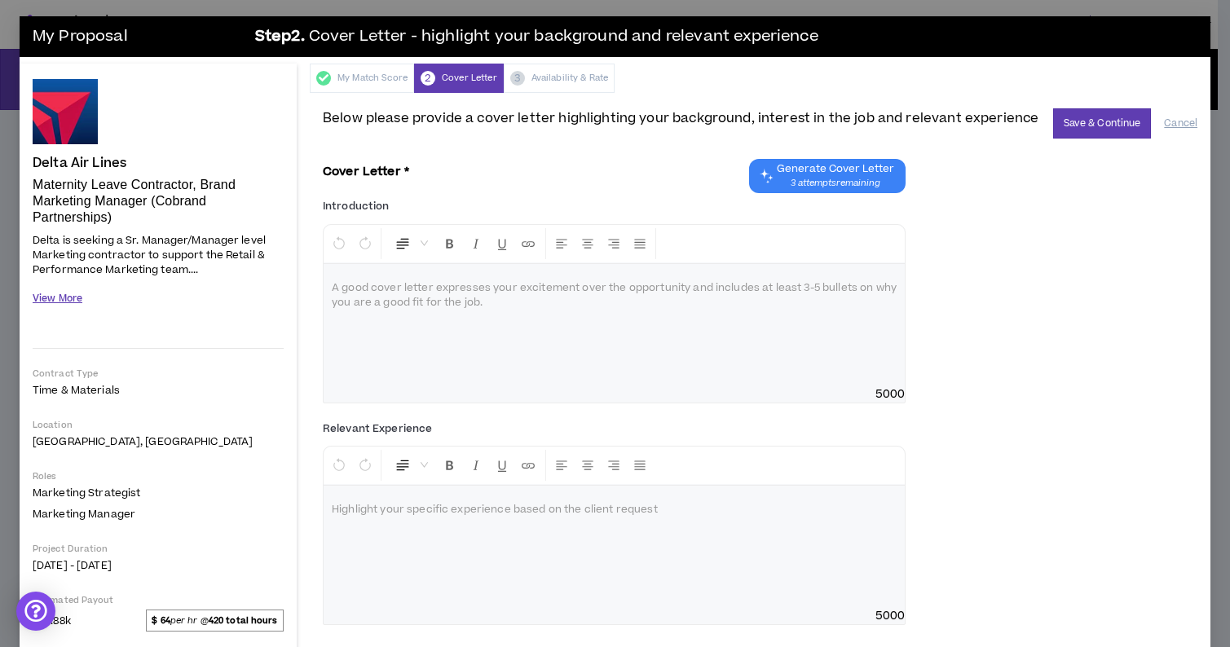
click at [57, 298] on button "View More" at bounding box center [58, 298] width 50 height 29
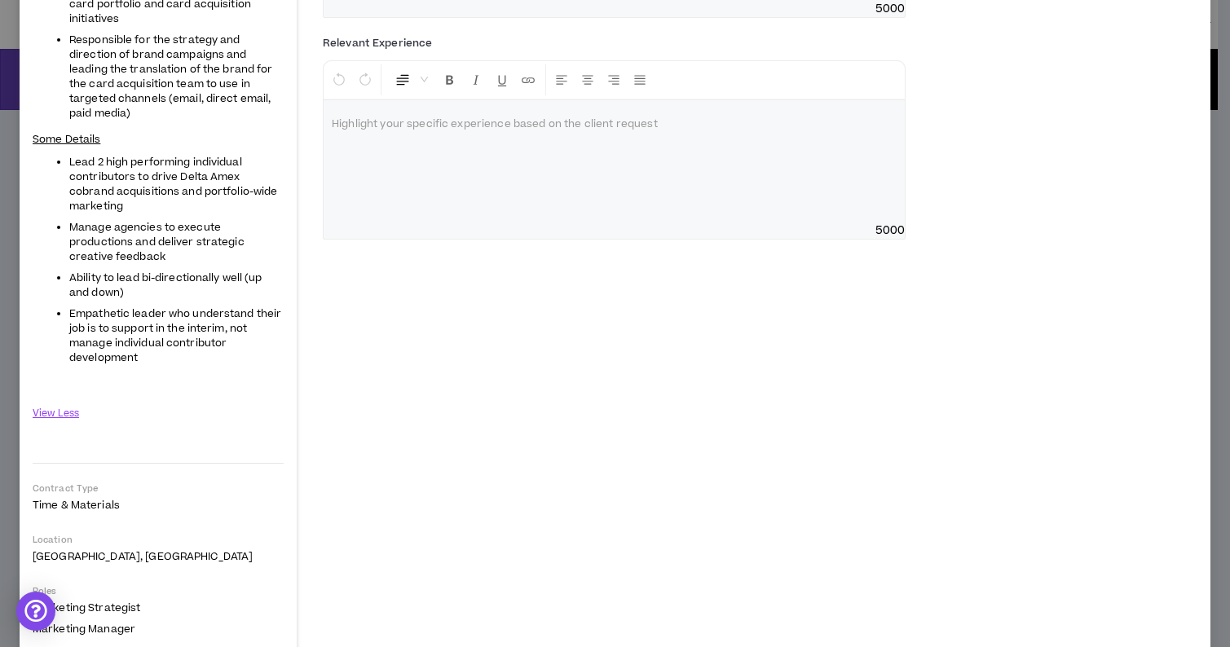
scroll to position [626, 0]
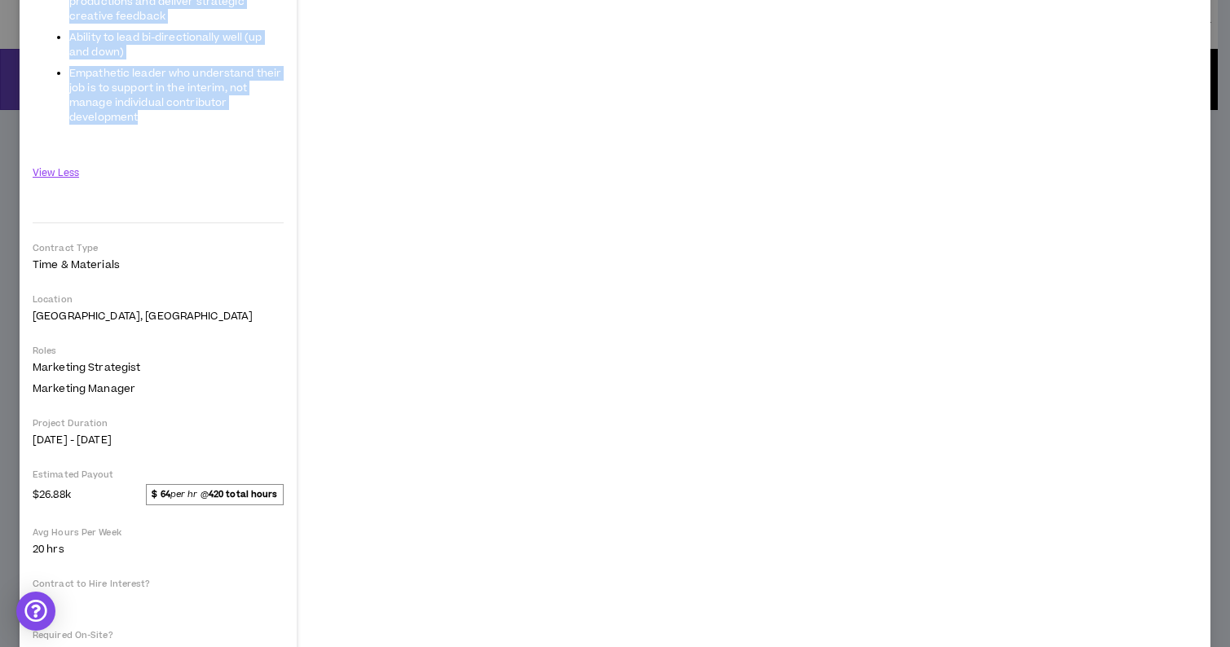
drag, startPoint x: 34, startPoint y: 231, endPoint x: 239, endPoint y: 114, distance: 235.8
copy span "Delta is seeking a Sr. Manager/Manager level Marketing contractor to support th…"
